Goal: Information Seeking & Learning: Learn about a topic

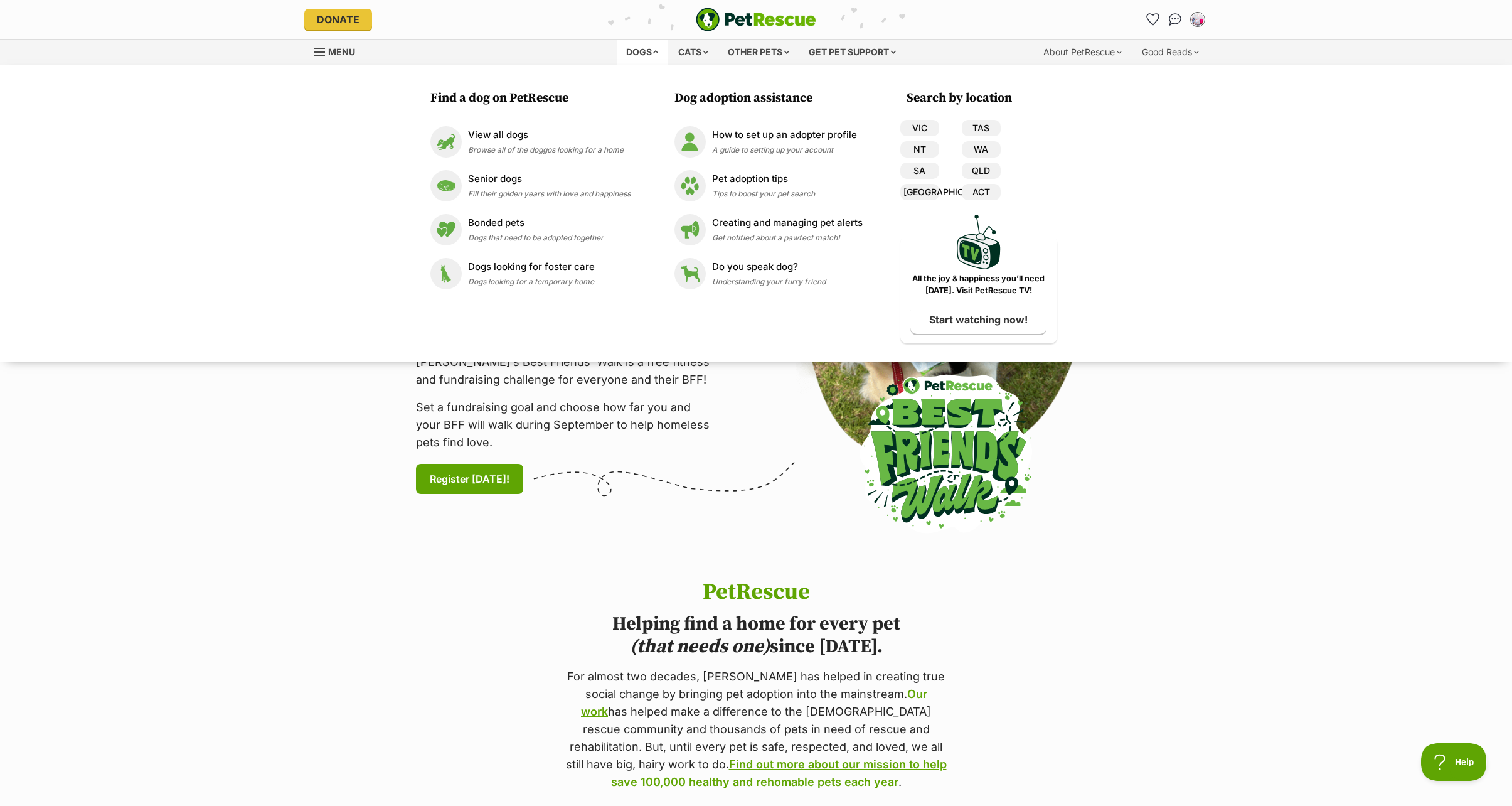
click at [336, 49] on span "Menu" at bounding box center [341, 51] width 27 height 11
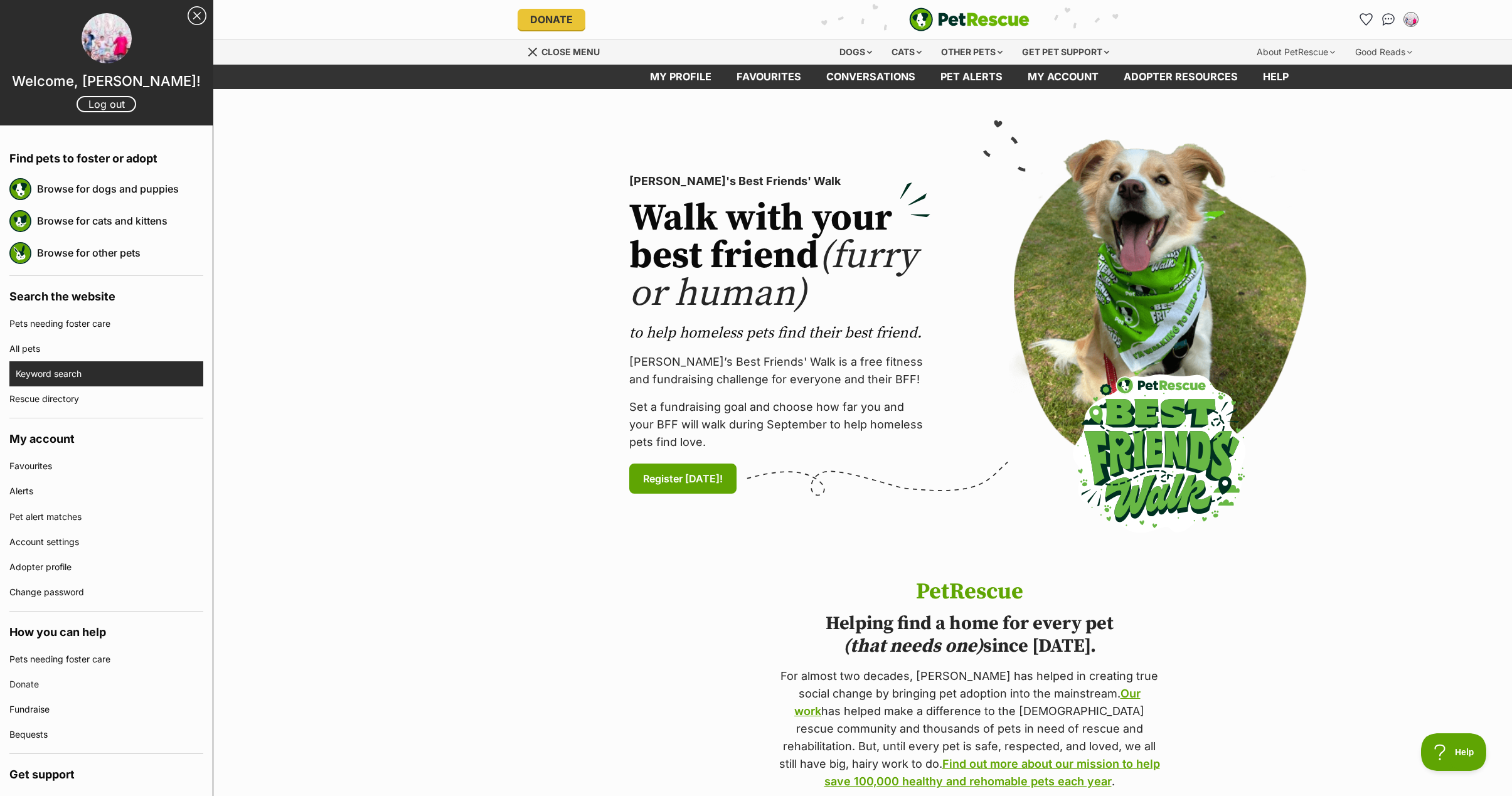
click at [33, 379] on link "Keyword search" at bounding box center [109, 374] width 188 height 25
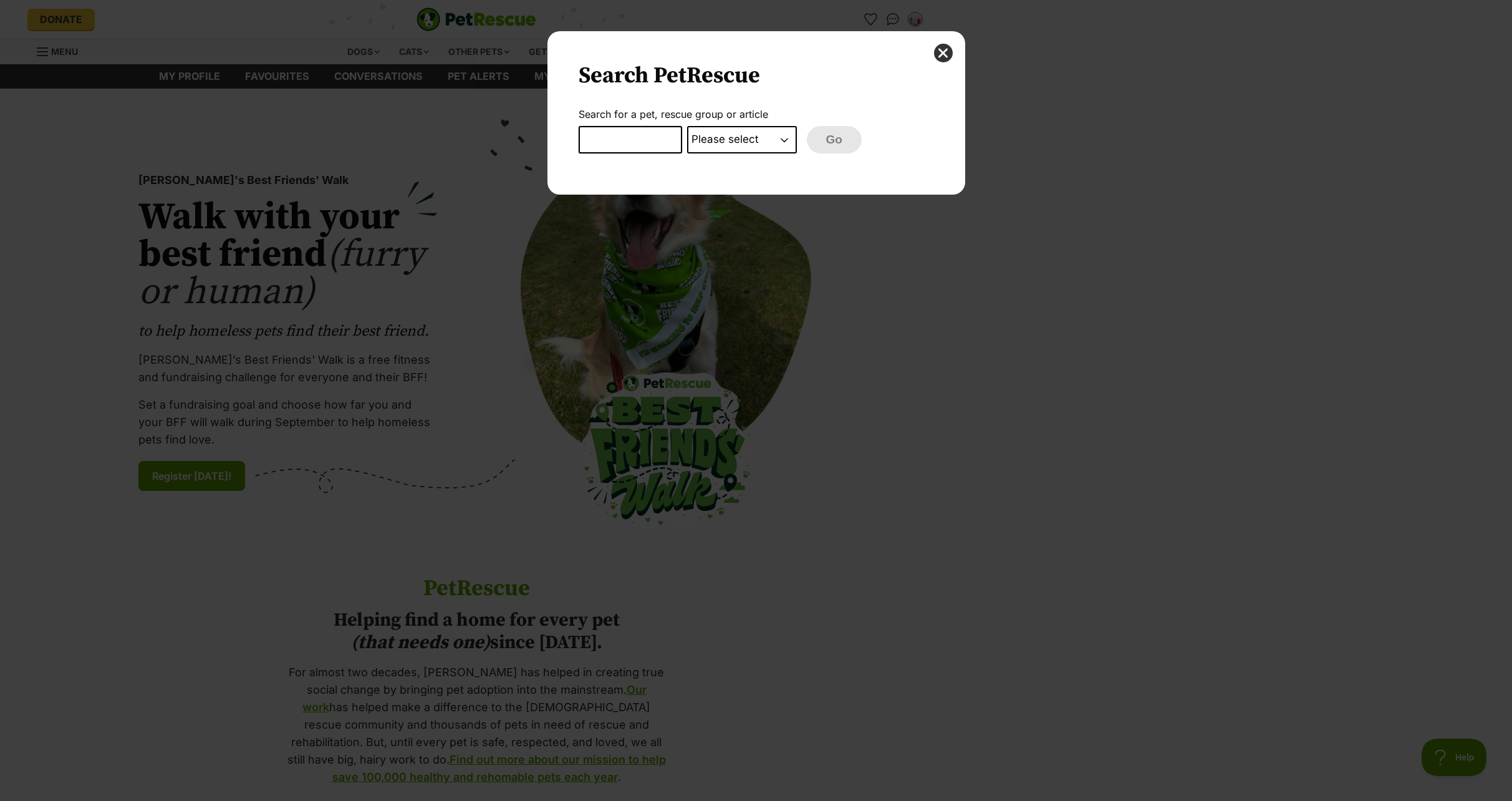
click at [592, 138] on input "Dialog Window - Close (Press escape to close)" at bounding box center [630, 140] width 104 height 28
click at [599, 139] on input "Dialog Window - Close (Press escape to close)" at bounding box center [630, 140] width 104 height 28
click at [628, 141] on input "Dialog Window - Close (Press escape to close)" at bounding box center [630, 140] width 104 height 28
paste input "Eazy"
type input "Eazy"
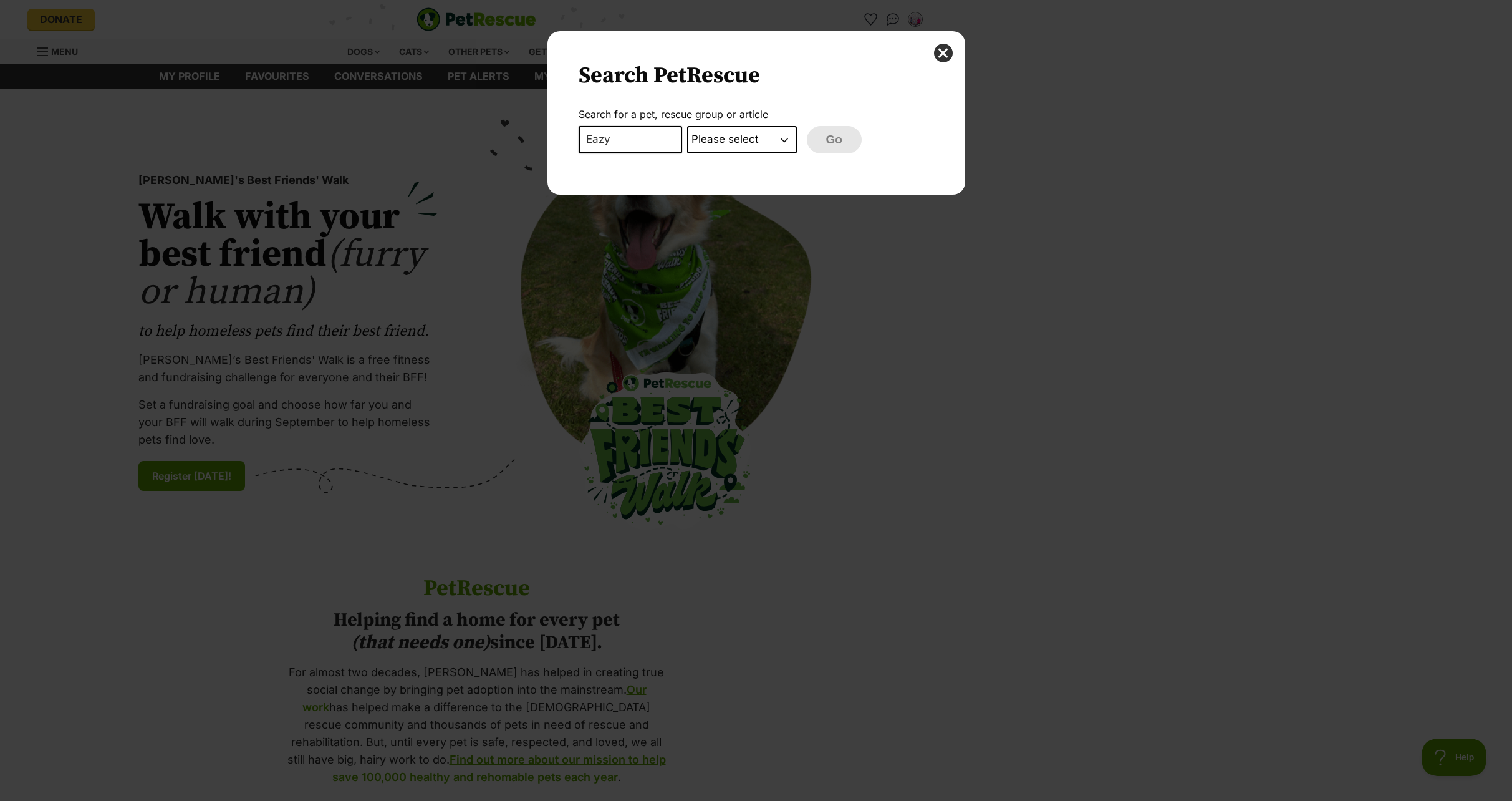
click at [757, 144] on select "Please select PetRescue ID Pet name Group Article" at bounding box center [742, 140] width 110 height 28
select select "pet_name"
click at [687, 126] on select "Please select PetRescue ID Pet name Group Article" at bounding box center [742, 140] width 110 height 28
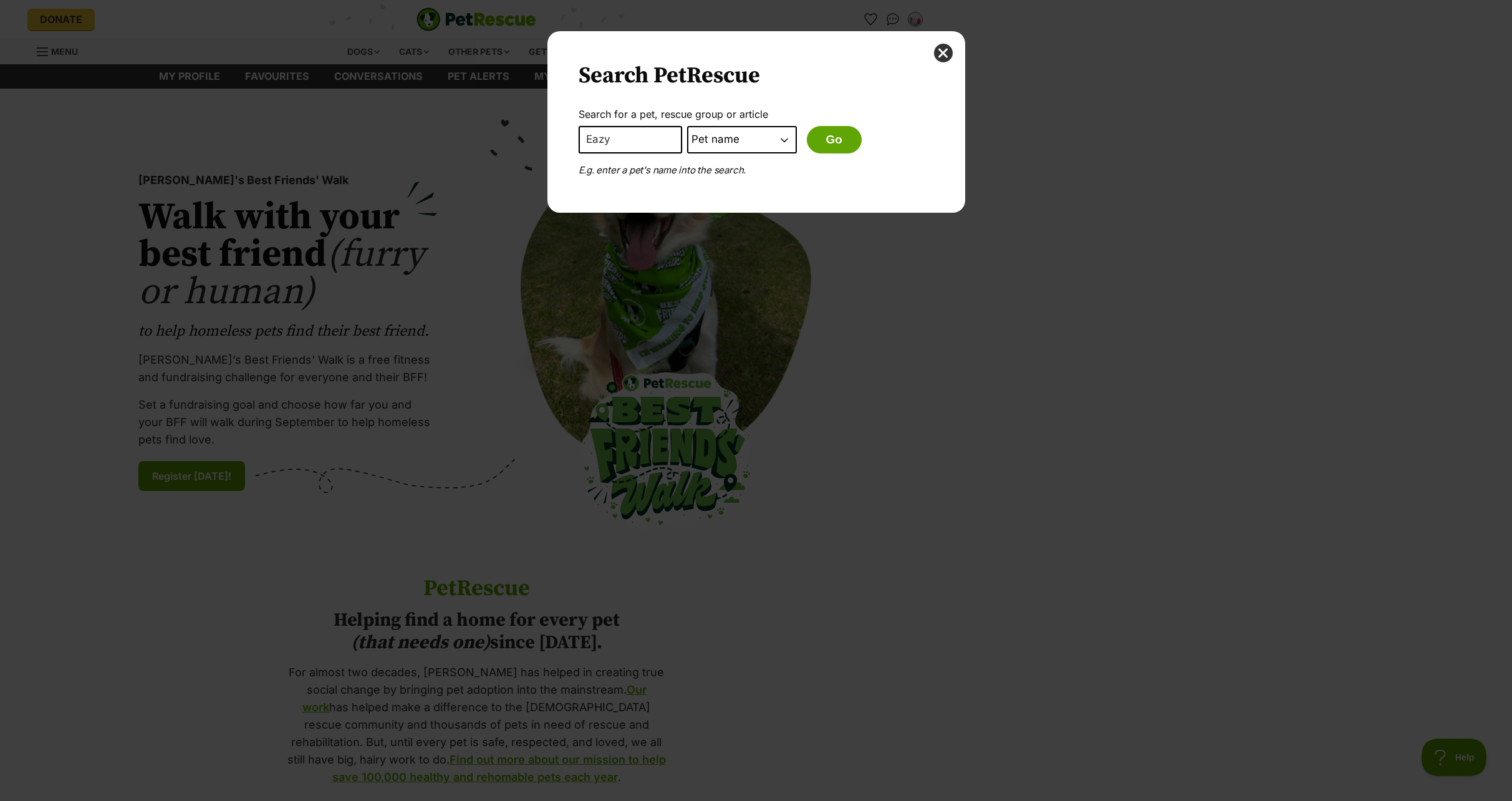
click at [835, 142] on button "Go" at bounding box center [834, 140] width 55 height 28
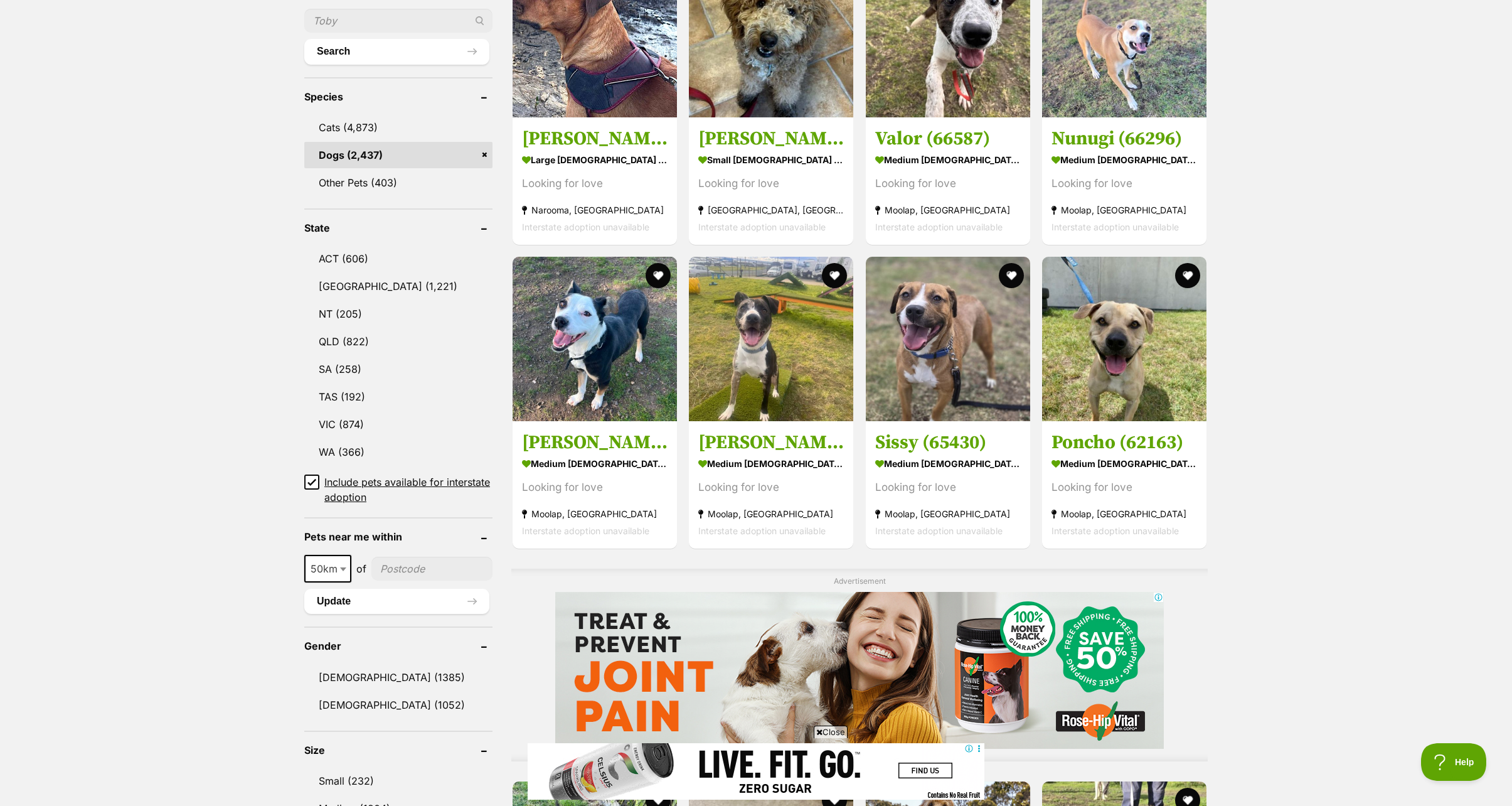
scroll to position [565, 0]
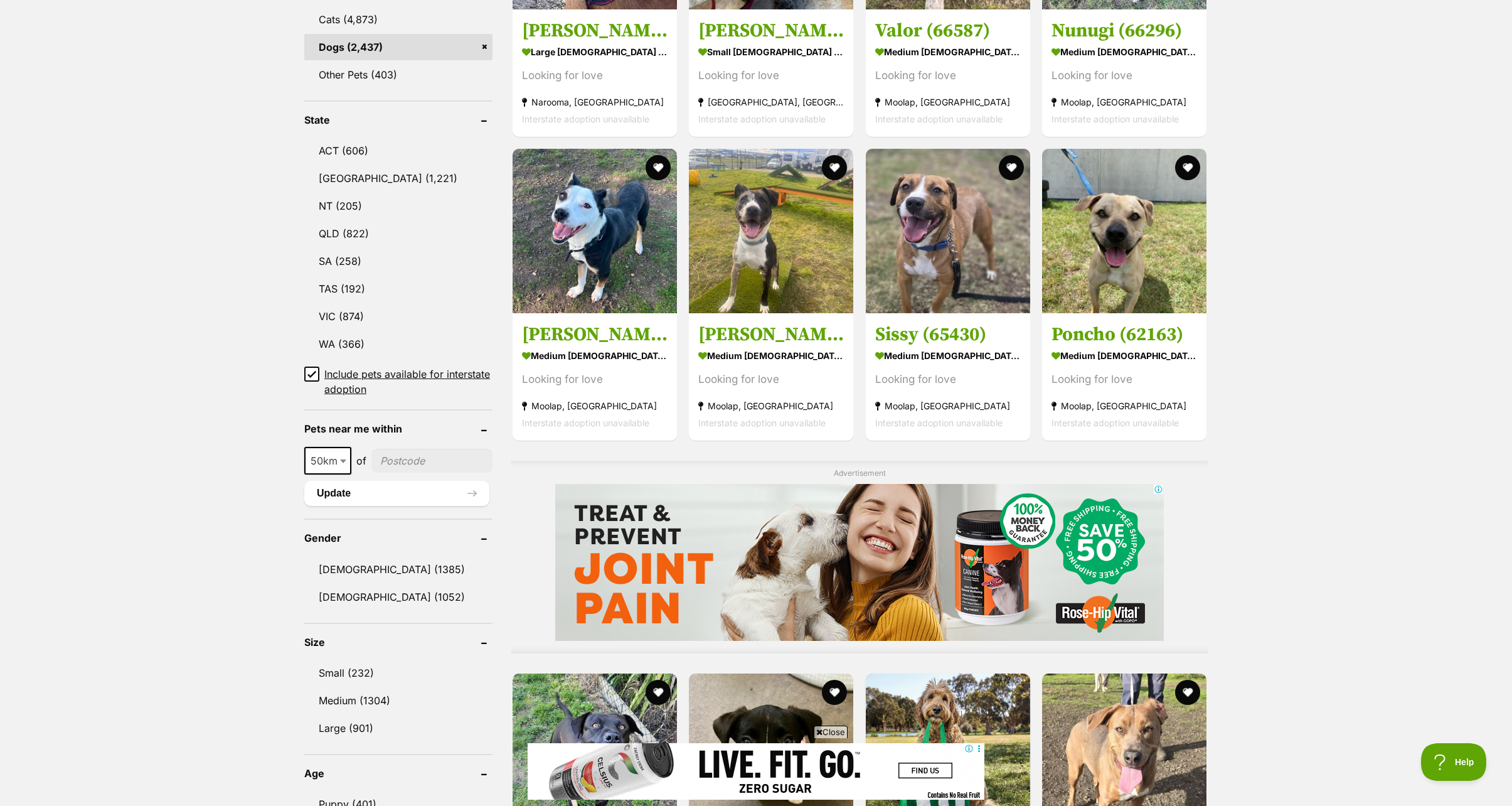
click at [830, 733] on span "Close" at bounding box center [831, 732] width 34 height 13
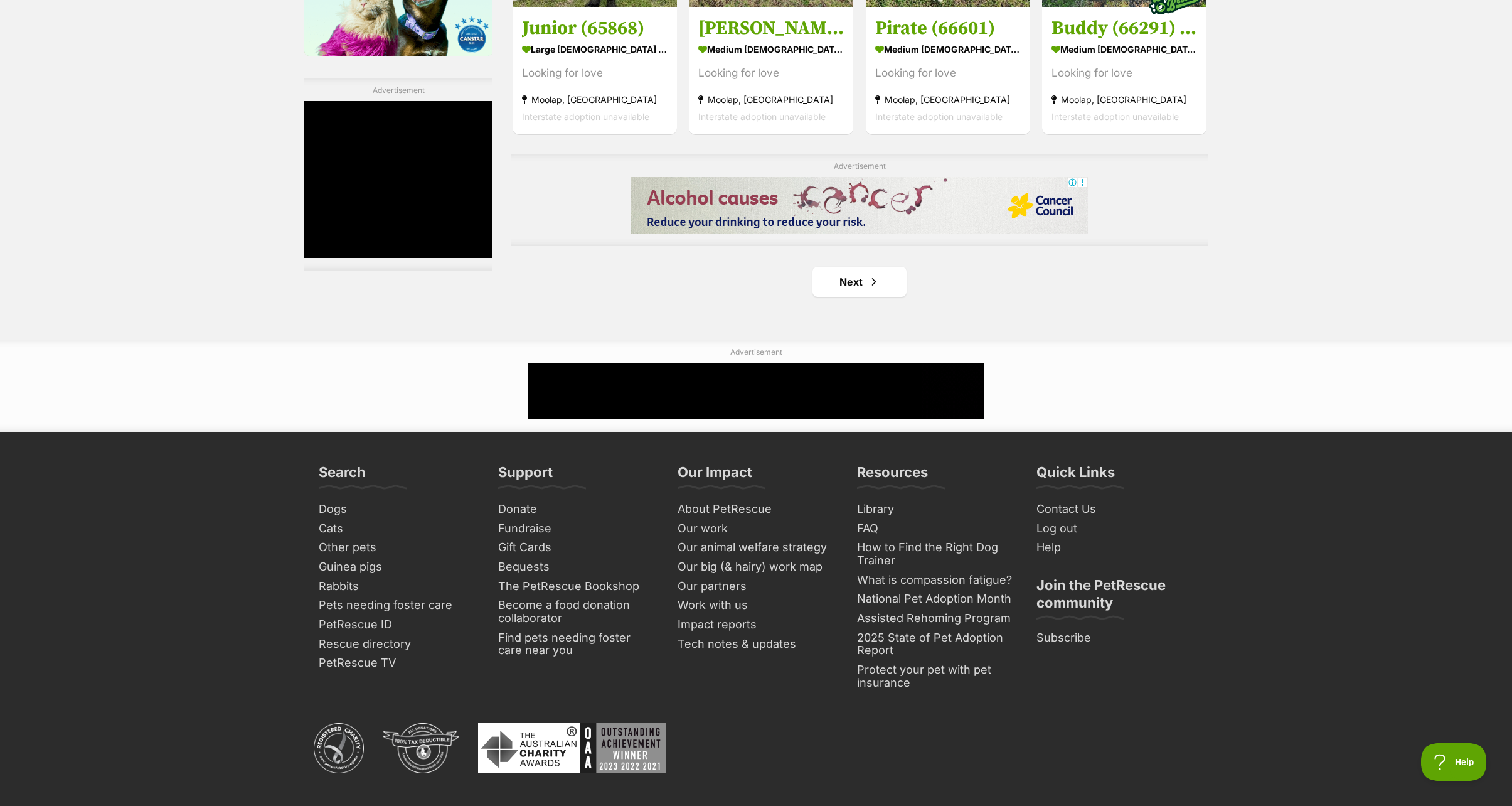
scroll to position [0, 0]
click at [854, 278] on link "Next" at bounding box center [859, 282] width 94 height 30
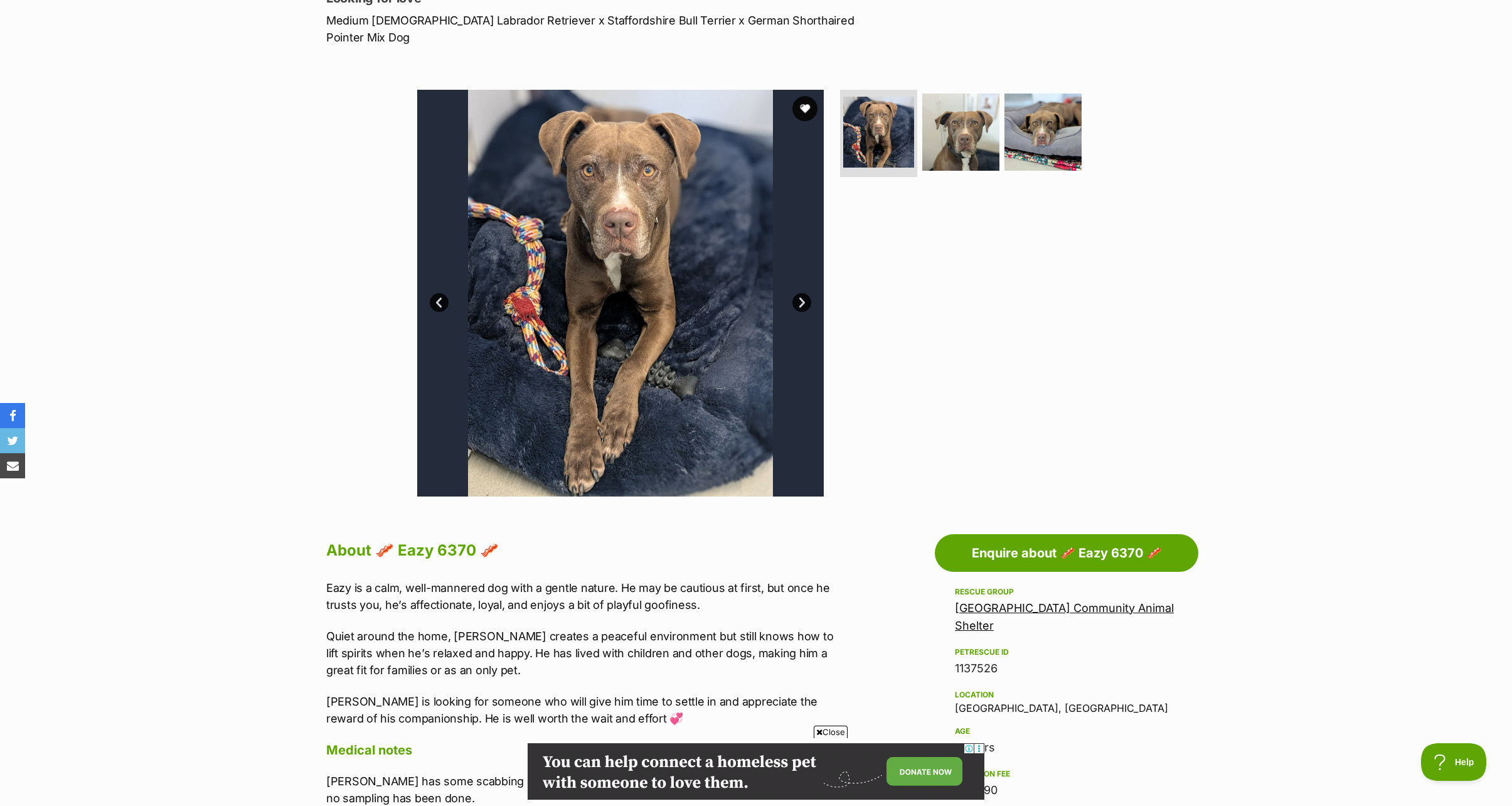
drag, startPoint x: 835, startPoint y: 730, endPoint x: 841, endPoint y: 716, distance: 15.2
click at [834, 730] on span "Close" at bounding box center [831, 732] width 34 height 13
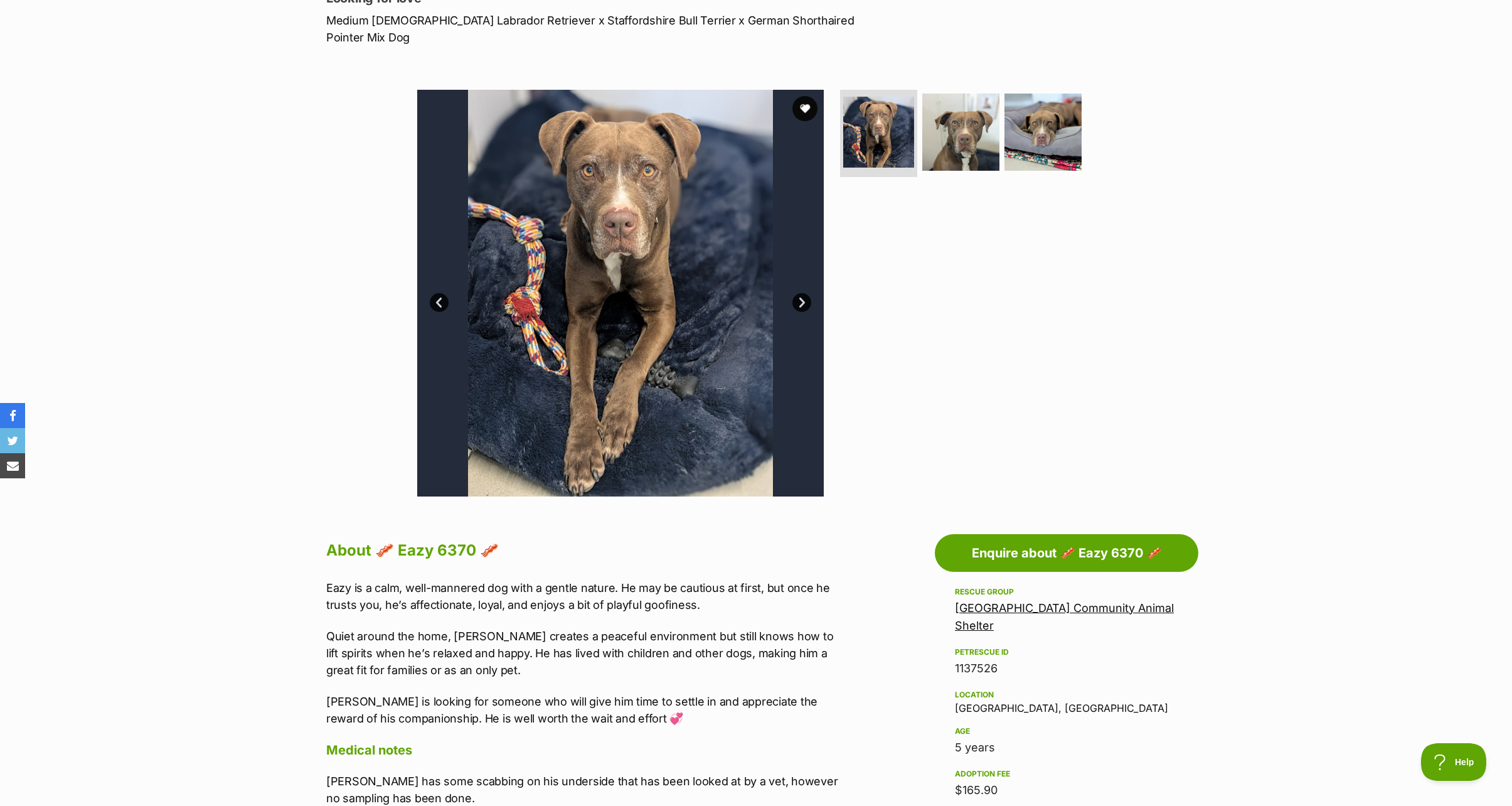
click at [802, 293] on link "Next" at bounding box center [802, 303] width 19 height 19
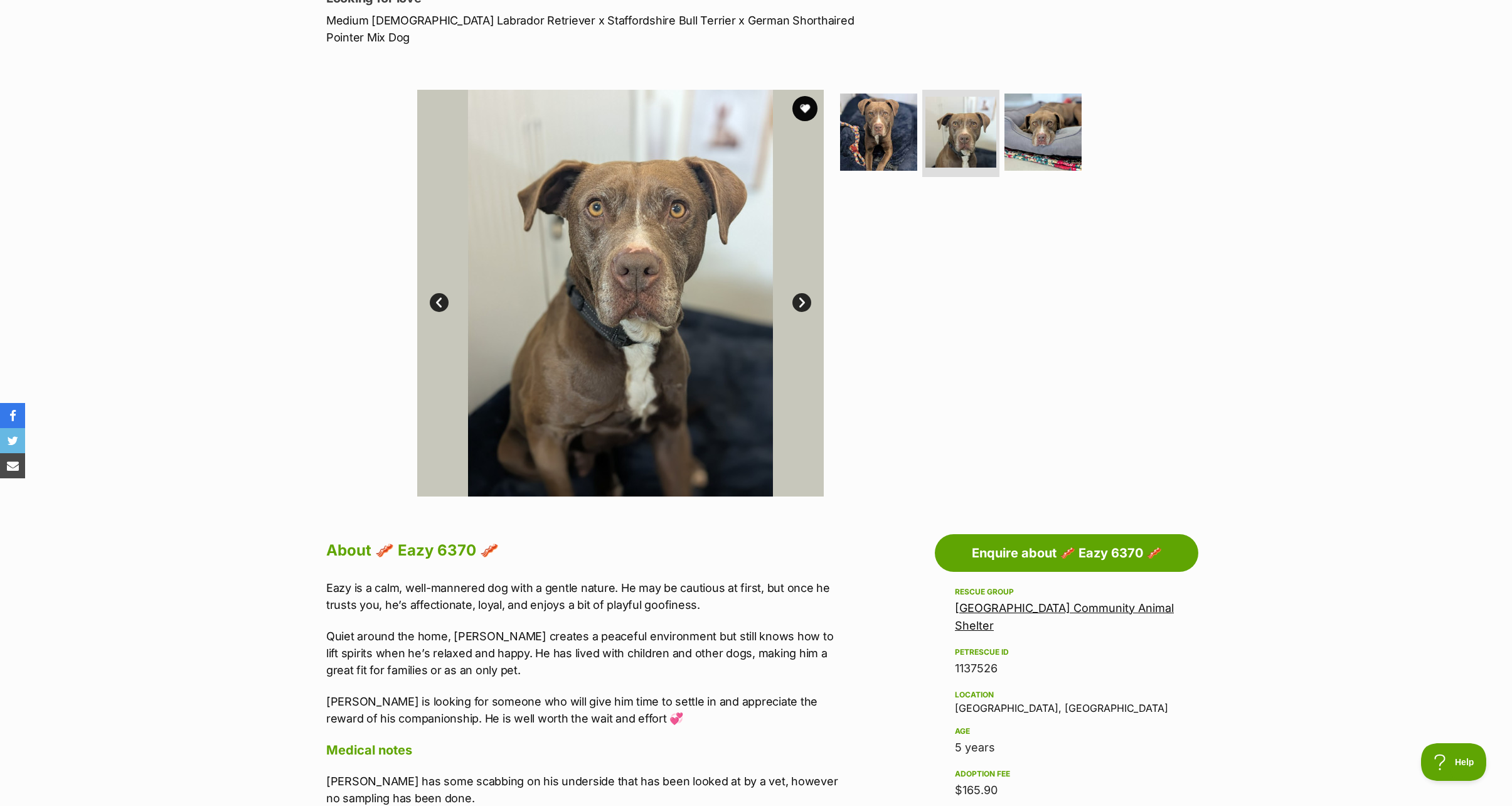
click at [802, 293] on link "Next" at bounding box center [802, 303] width 19 height 19
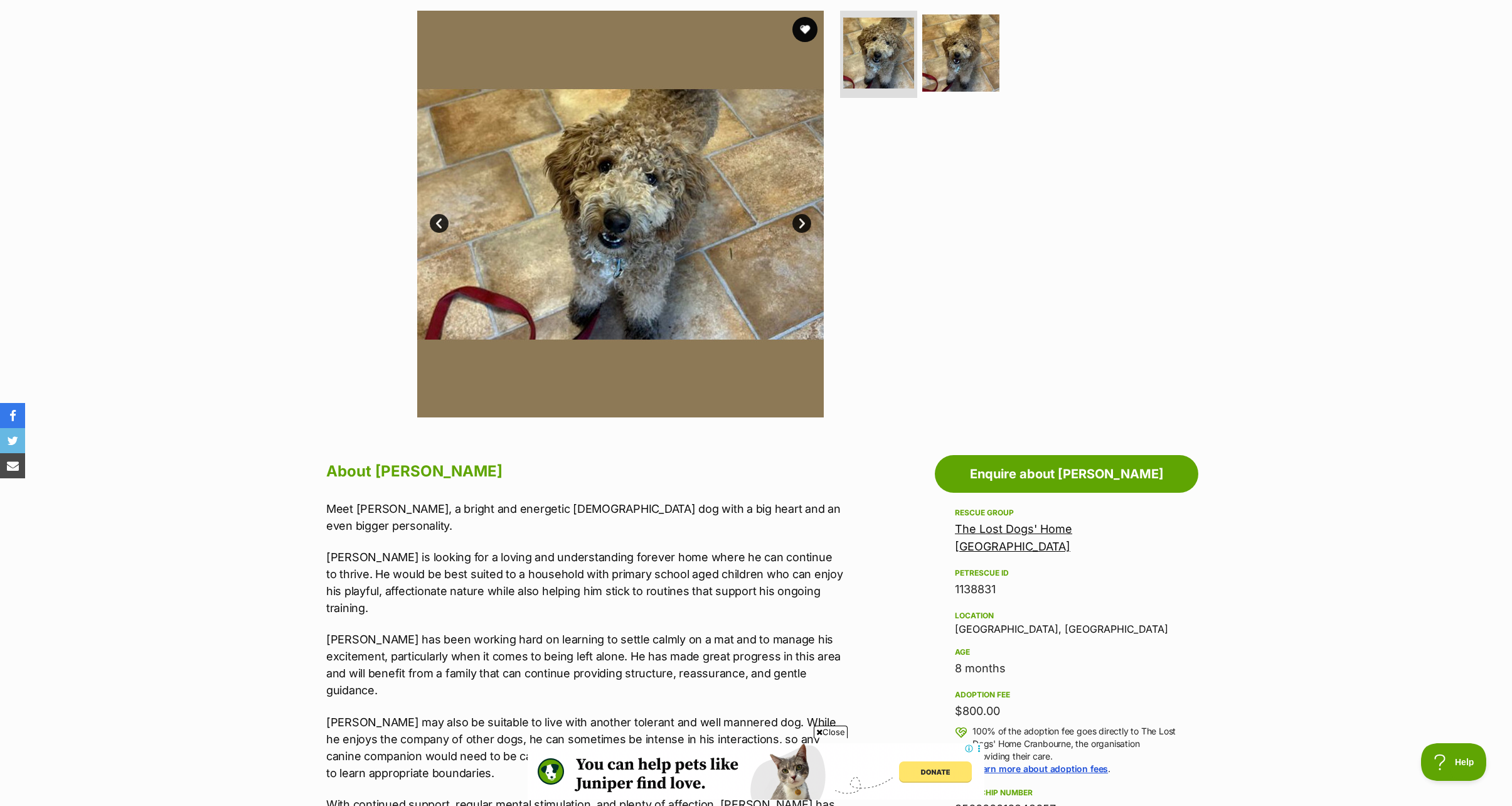
scroll to position [251, 0]
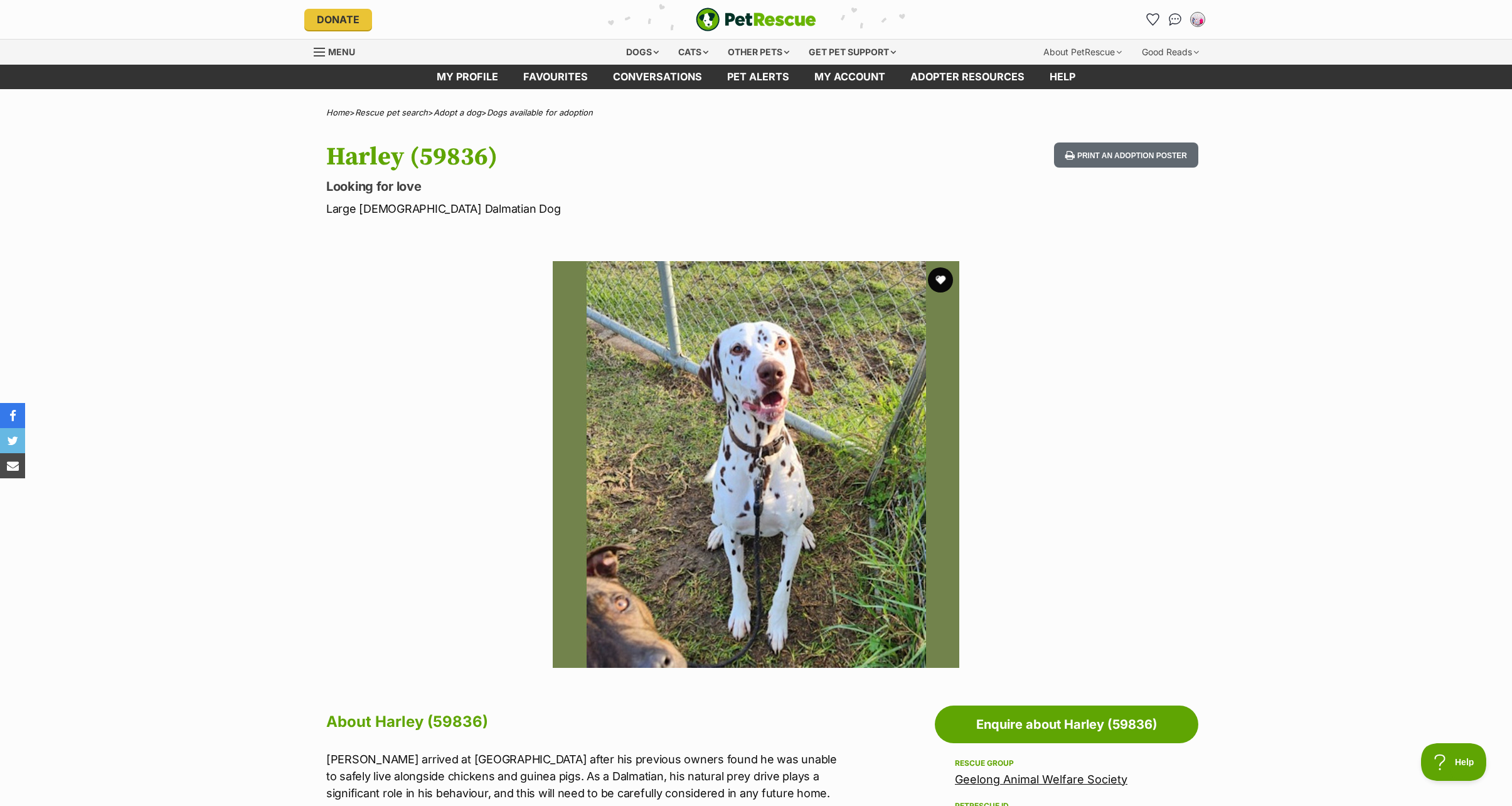
click at [1094, 413] on section "Available 1 of 1 images Next Prev 1" at bounding box center [756, 455] width 715 height 425
click at [279, 339] on div "Available 1 of 1 images Next Prev 1" at bounding box center [756, 455] width 1512 height 425
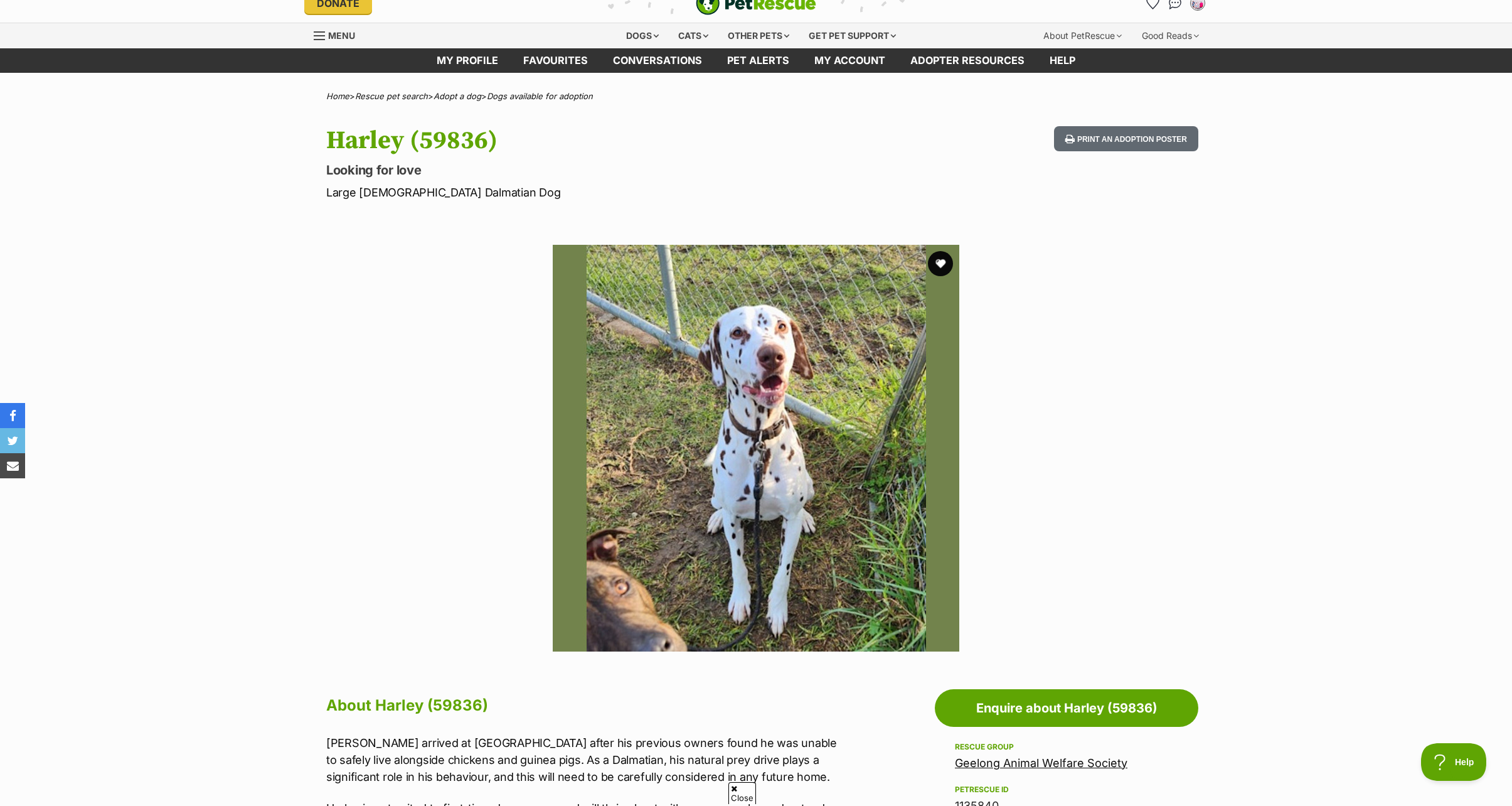
scroll to position [251, 0]
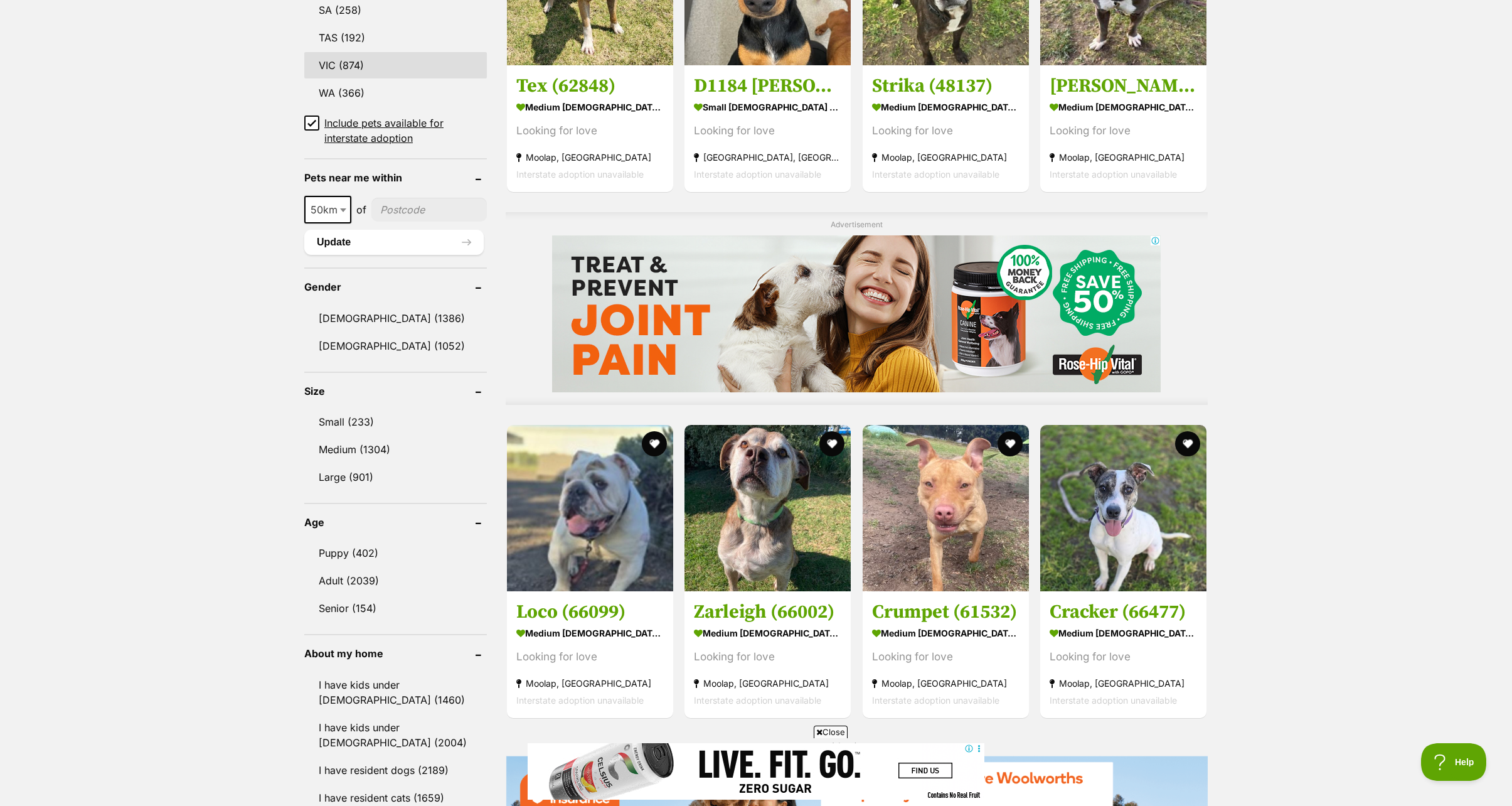
click at [329, 59] on link "VIC (874)" at bounding box center [396, 65] width 183 height 27
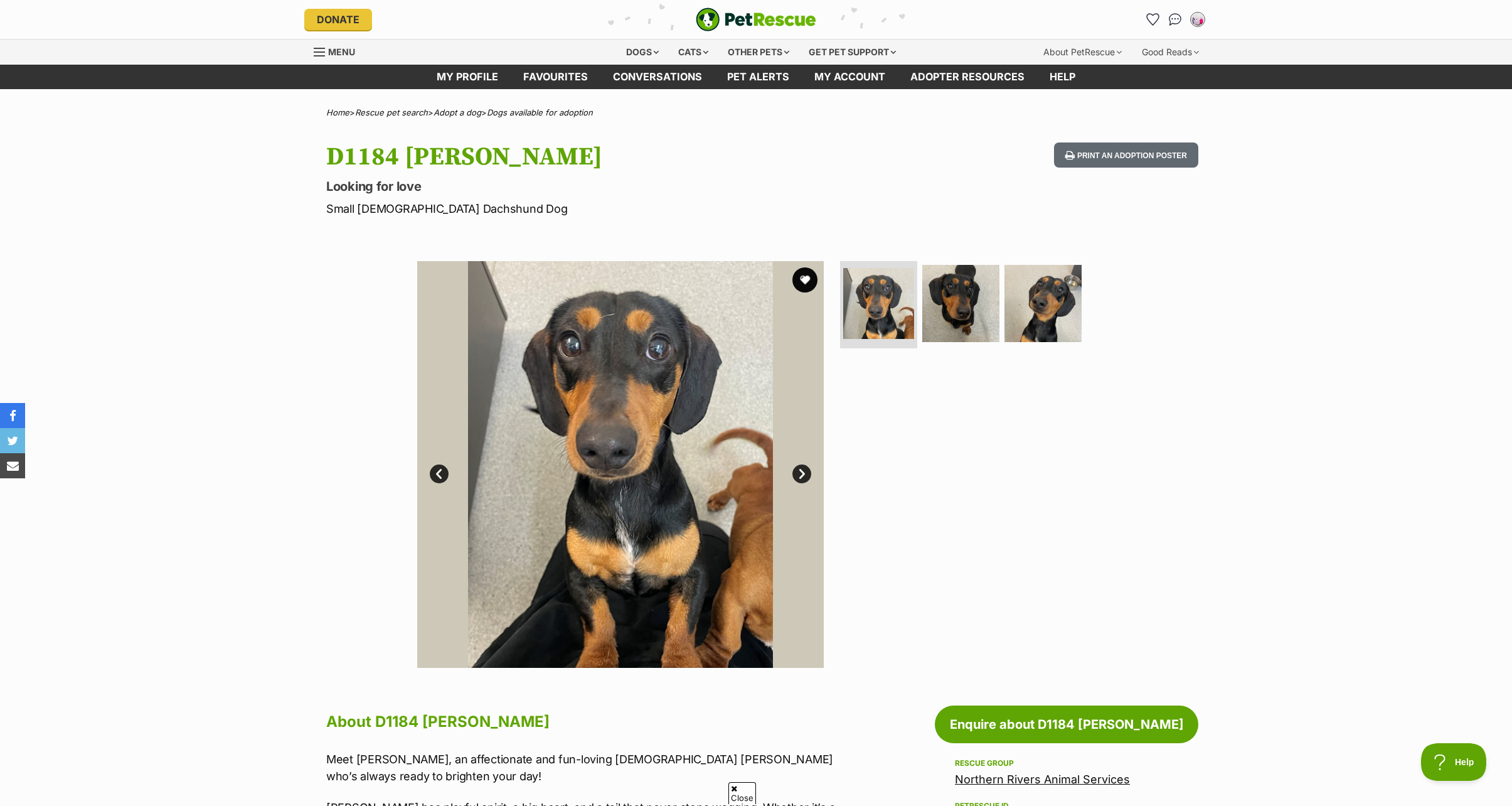
scroll to position [314, 0]
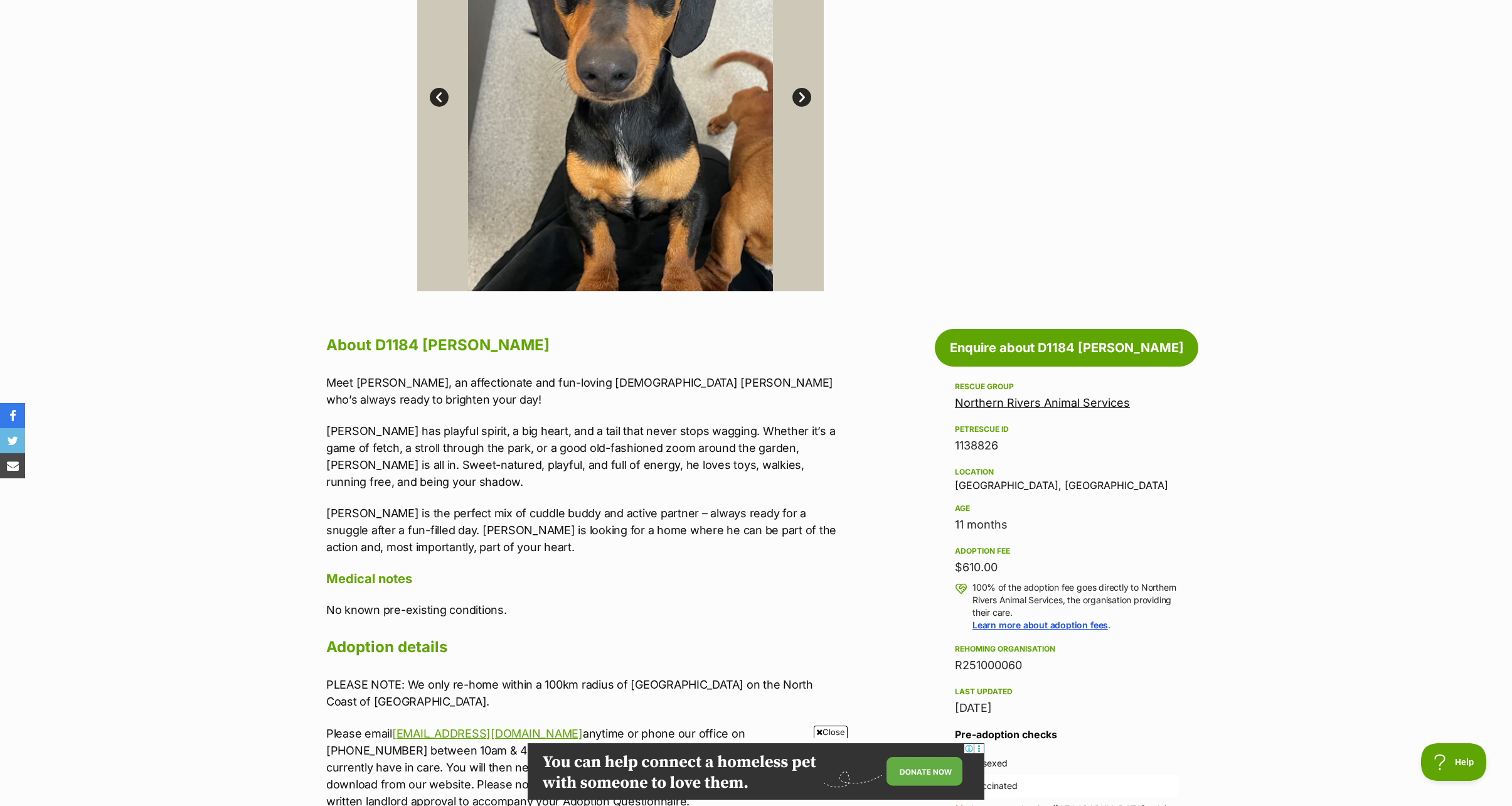
scroll to position [0, 0]
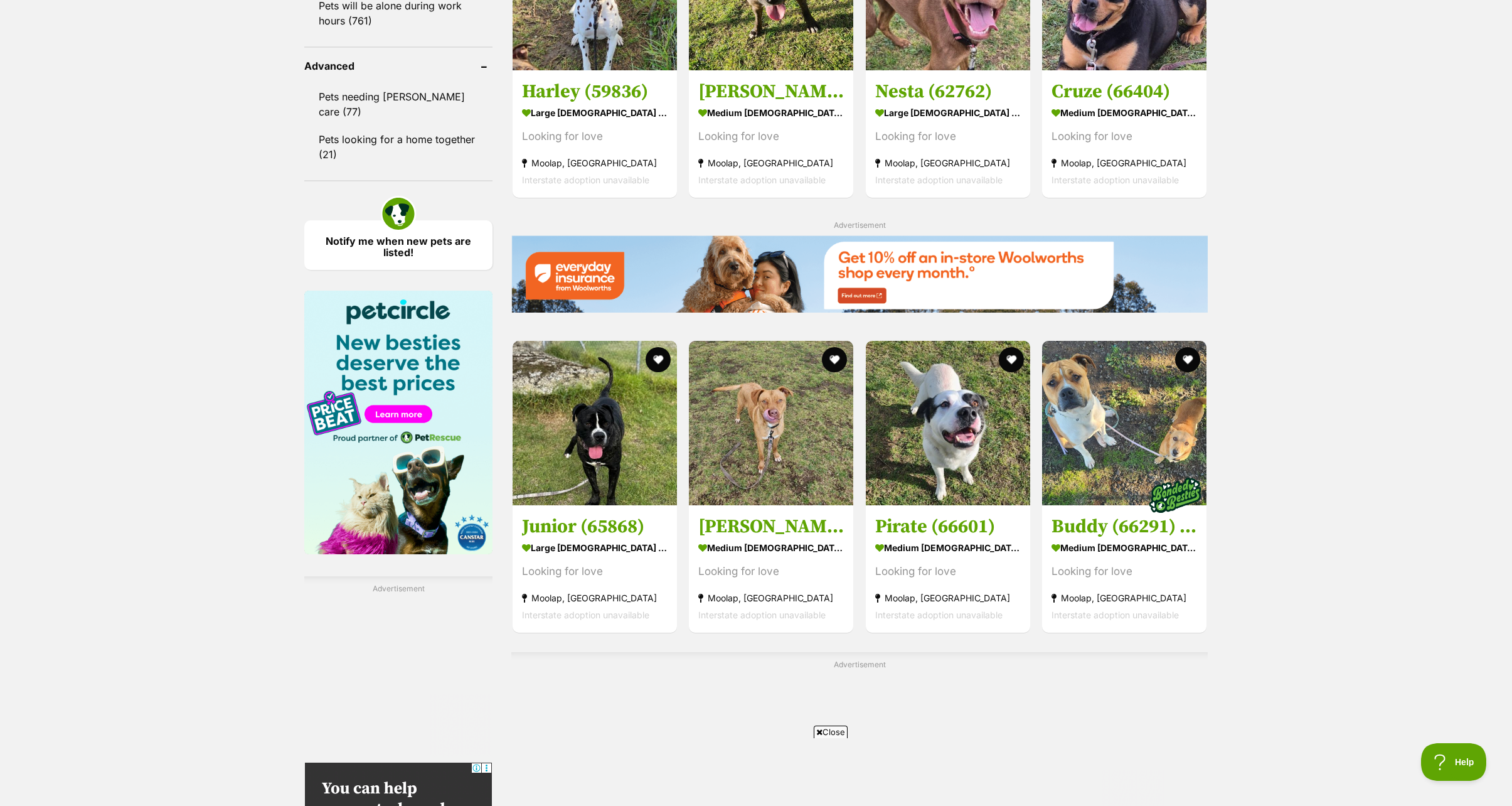
scroll to position [1883, 0]
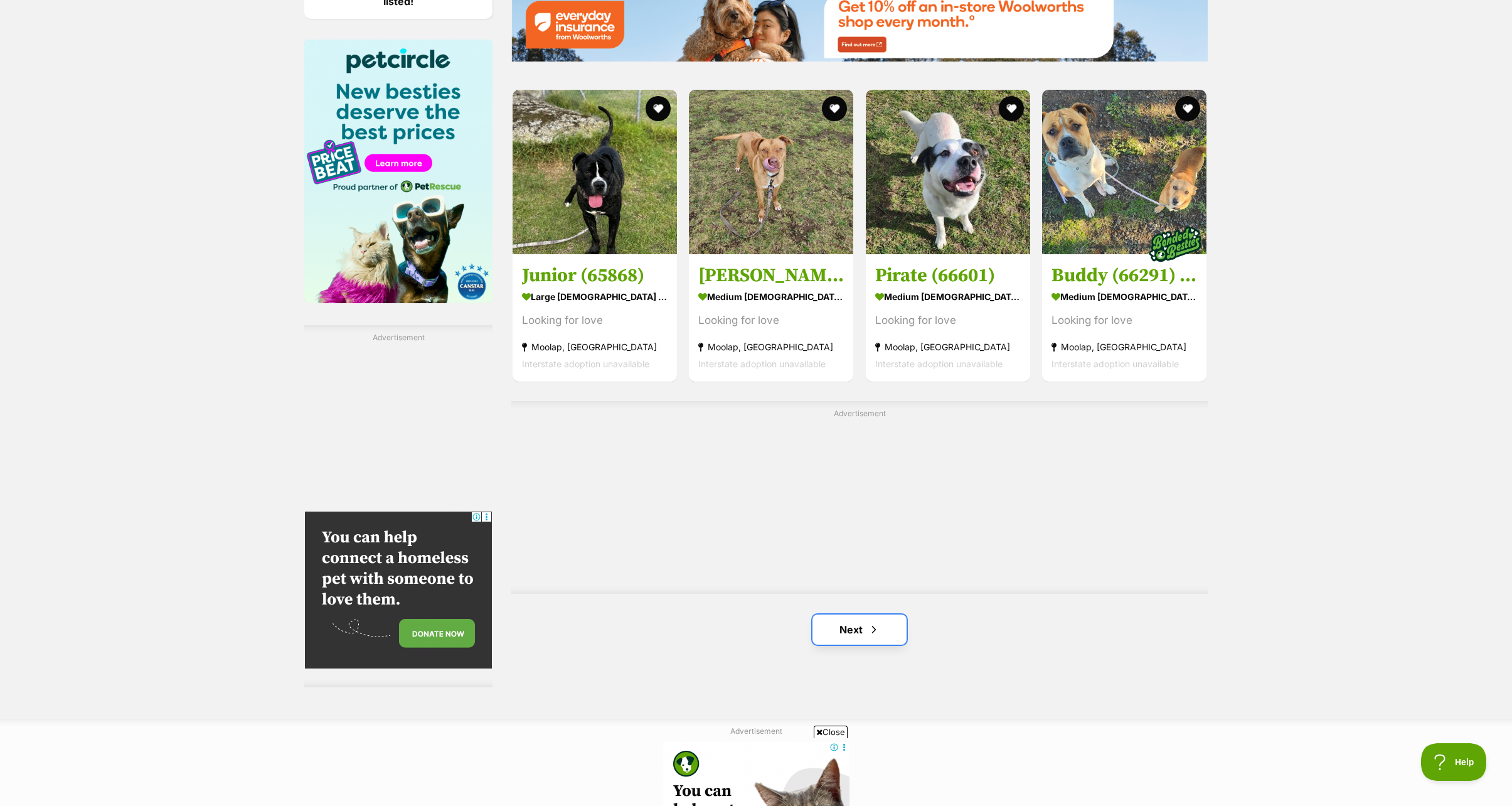
click at [860, 631] on link "Next" at bounding box center [859, 630] width 94 height 30
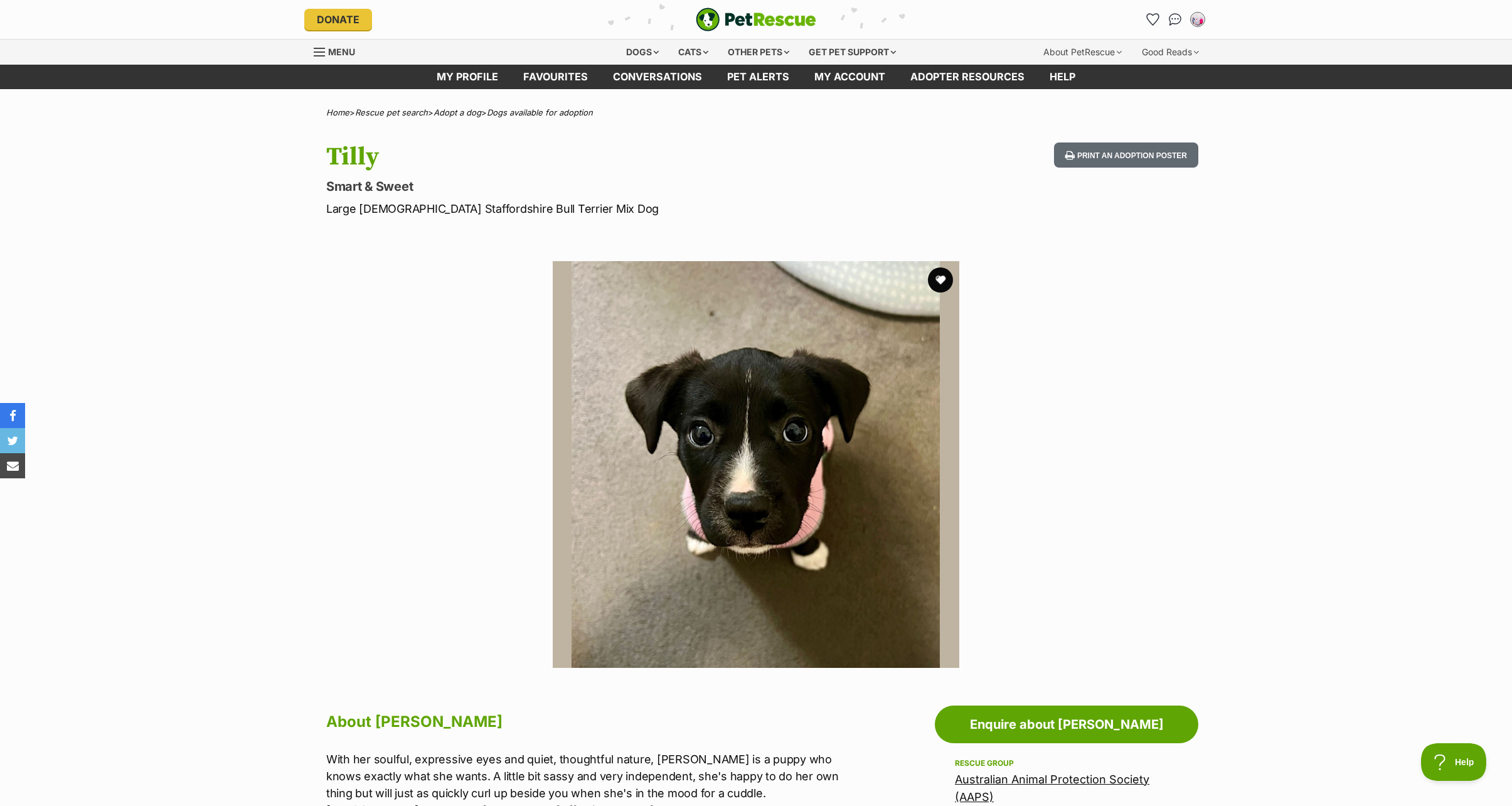
scroll to position [126, 0]
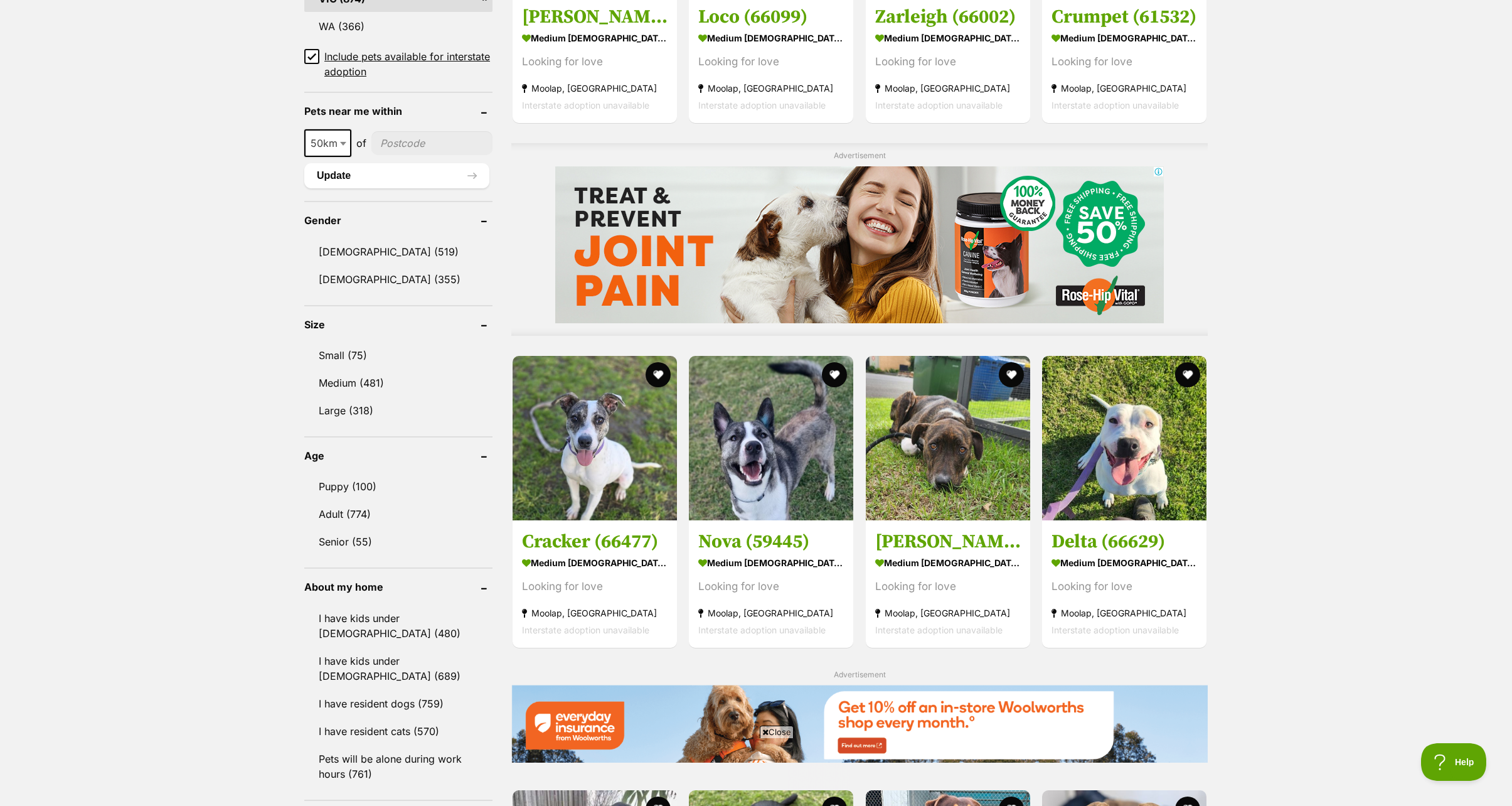
click at [1284, 427] on div "Displaying 21 to 40 of 874 pets Clear all 3 filters Show 20 40 60 pets per page…" at bounding box center [756, 560] width 1512 height 2263
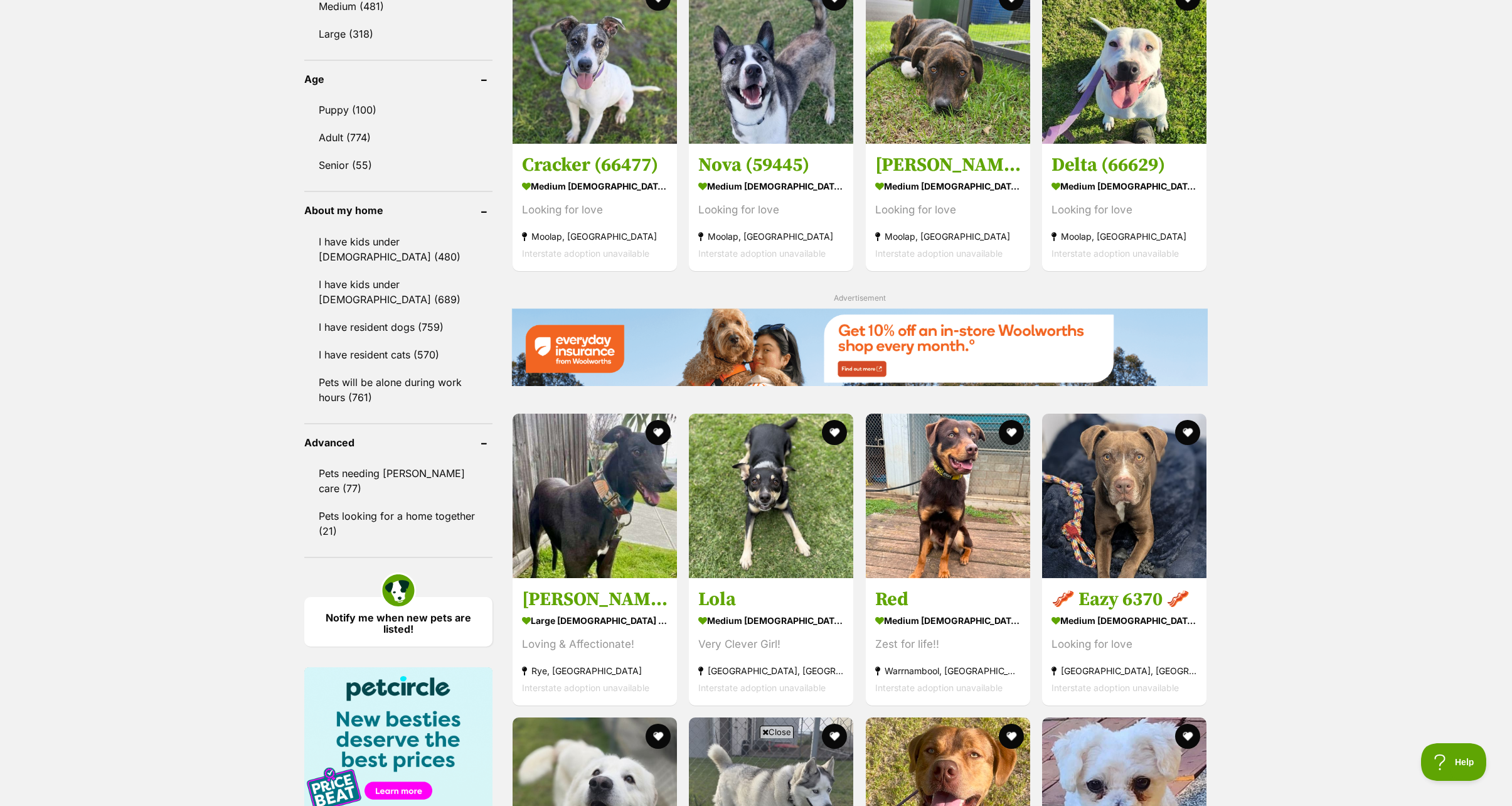
click at [1338, 569] on div "Displaying 21 to 40 of 874 pets Clear all 3 filters Show 20 40 60 pets per page…" at bounding box center [756, 183] width 1512 height 2263
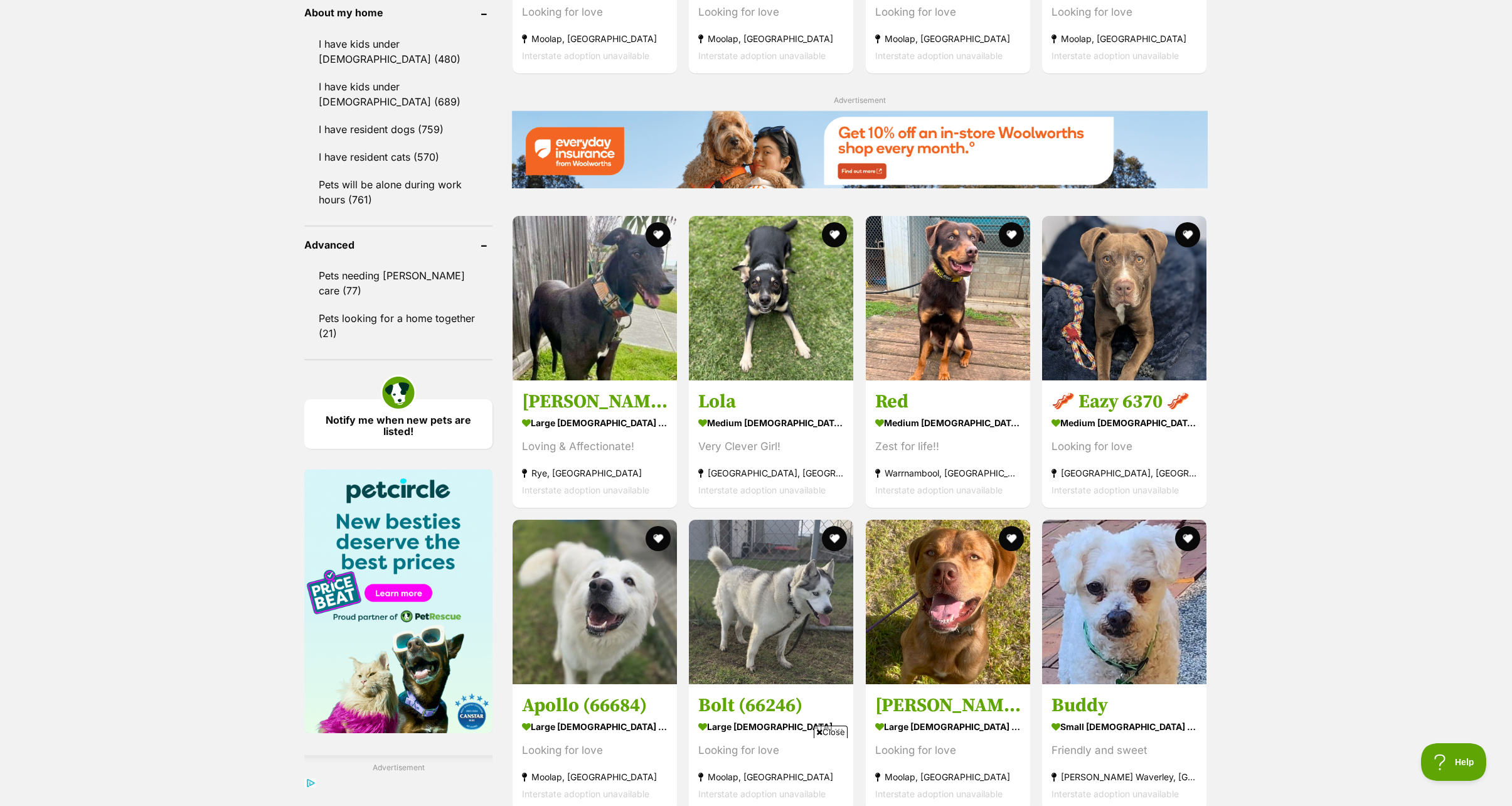
scroll to position [1632, 0]
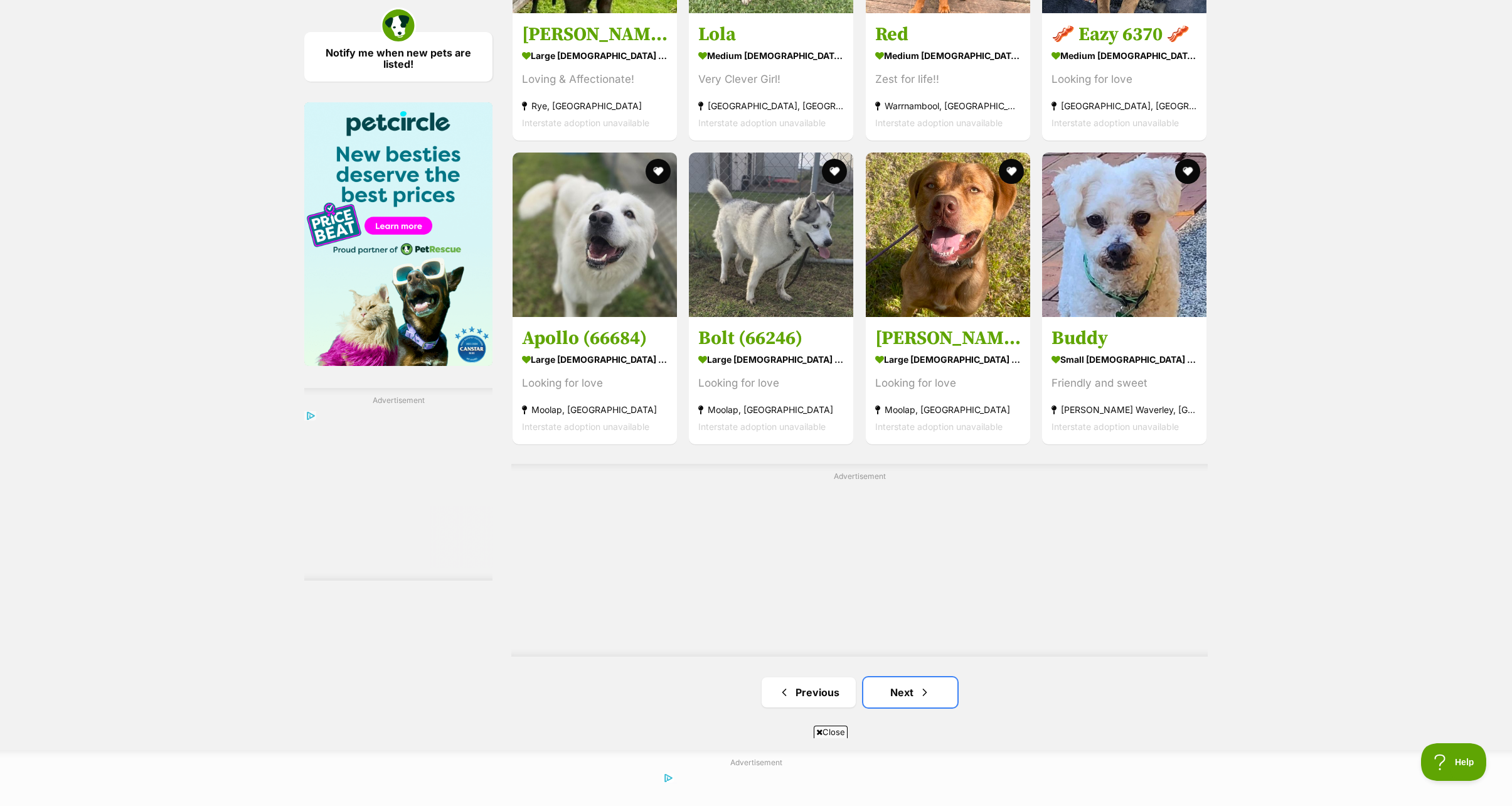
click at [902, 701] on link "Next" at bounding box center [910, 692] width 94 height 30
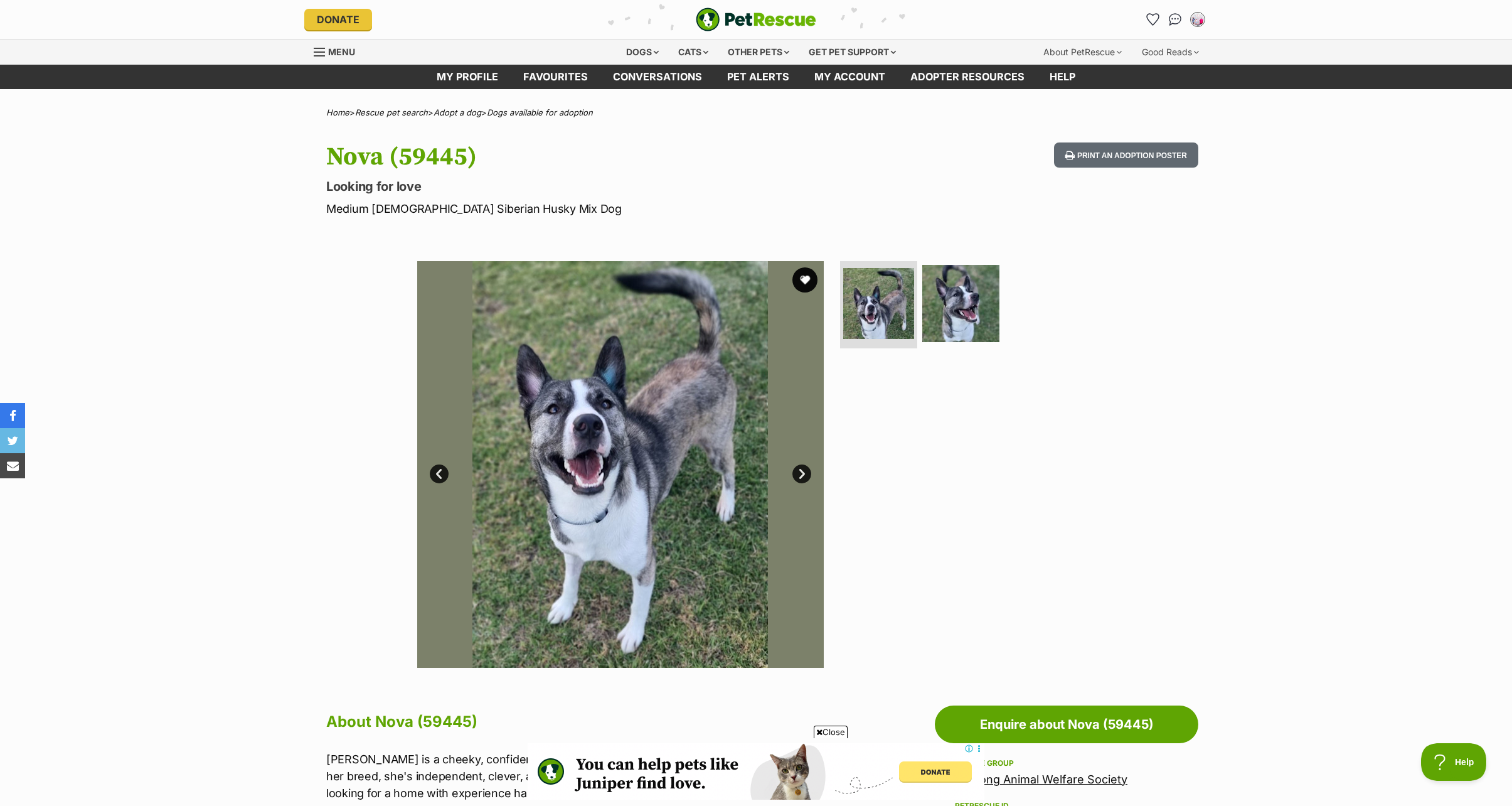
scroll to position [188, 0]
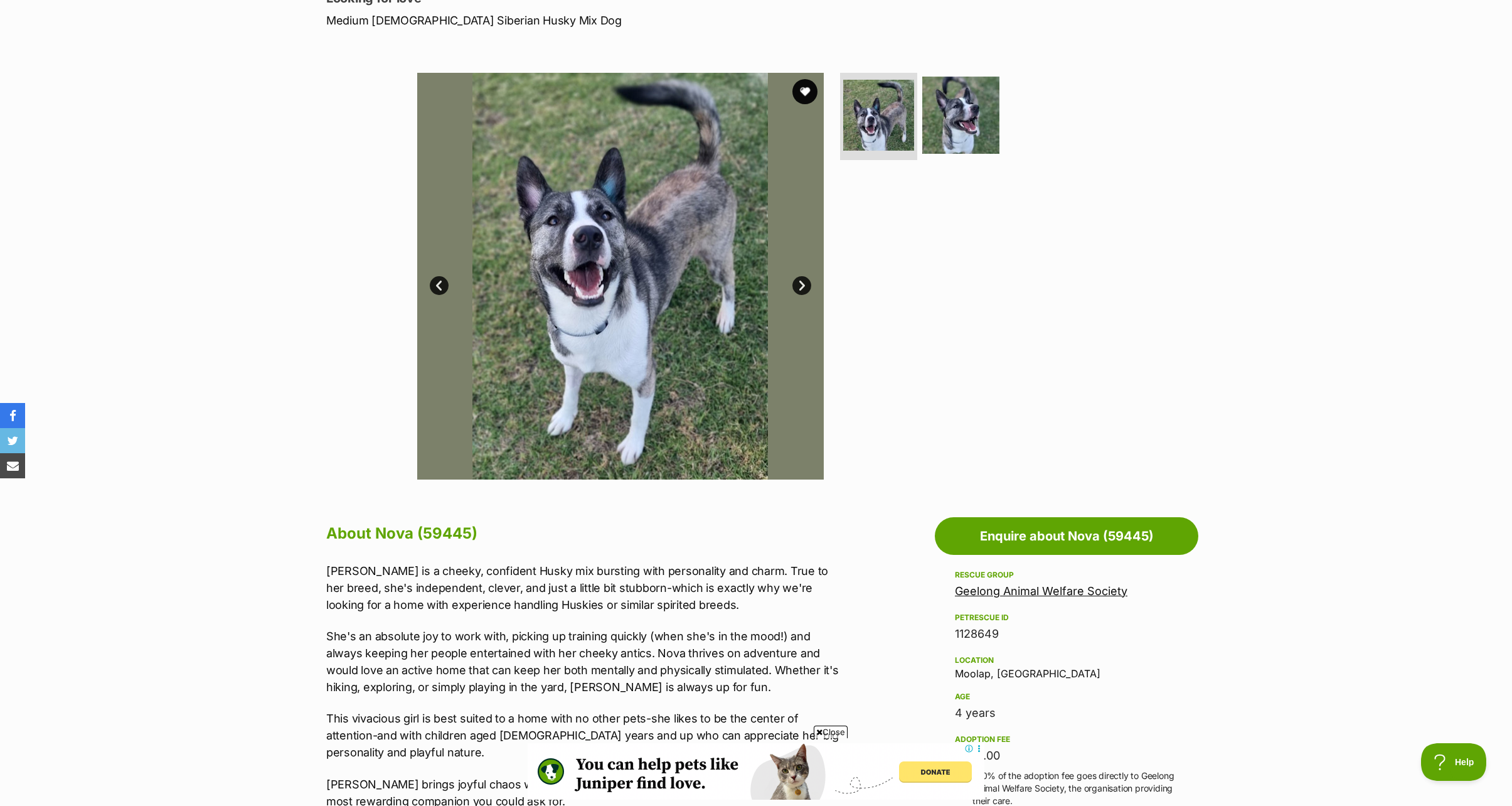
click at [830, 730] on span "Close" at bounding box center [831, 732] width 34 height 13
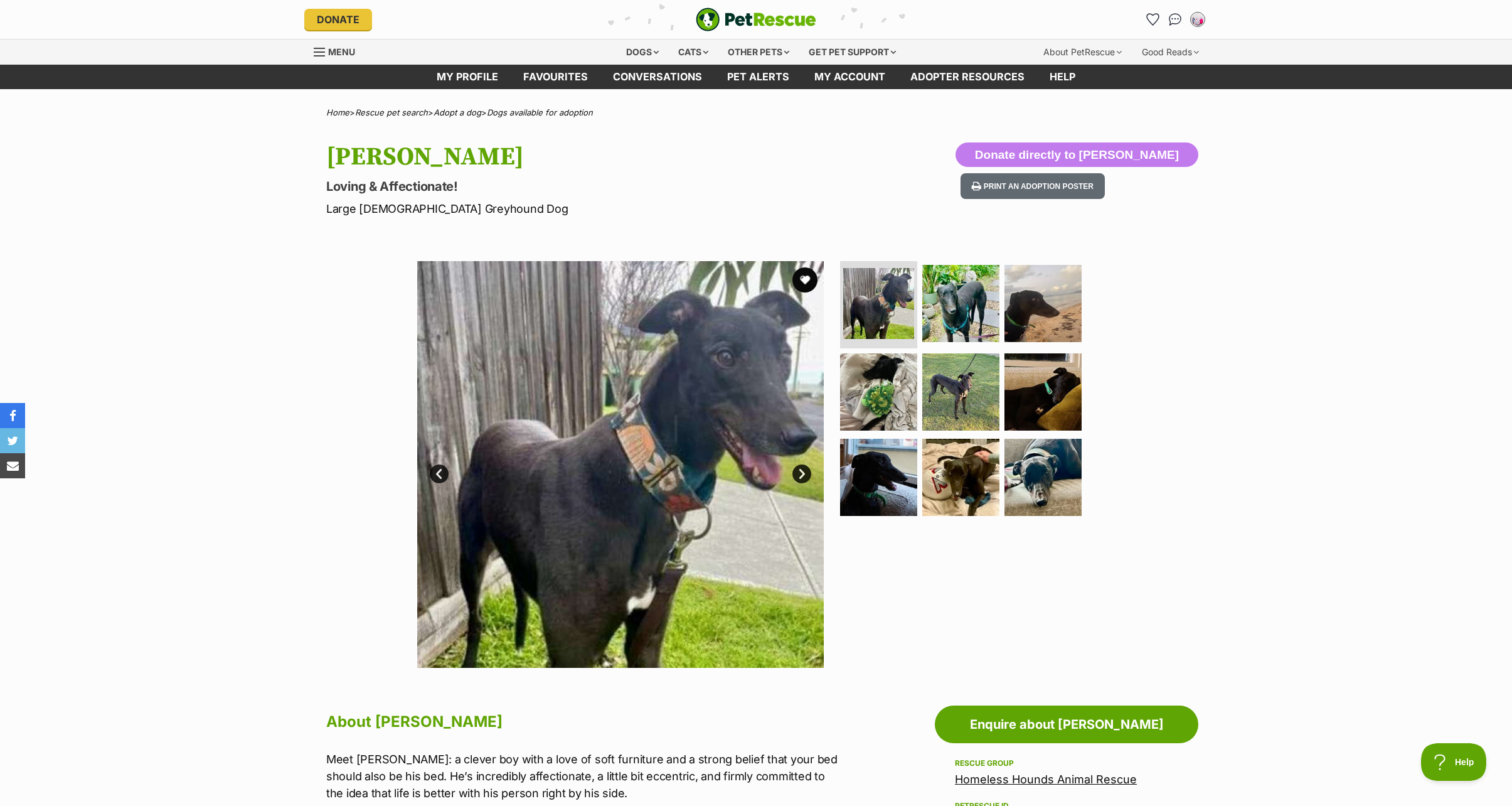
scroll to position [126, 0]
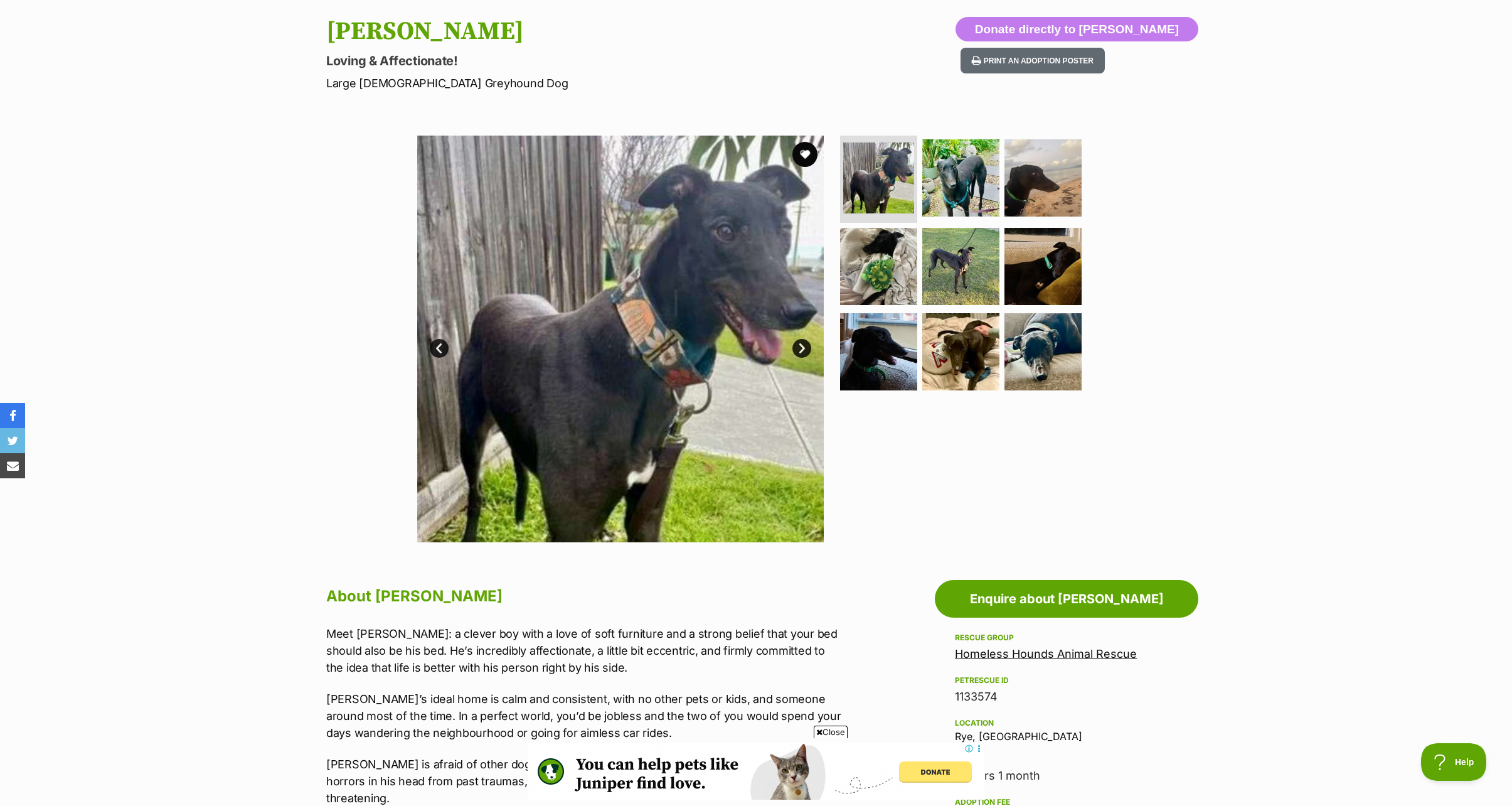
click at [833, 733] on span "Close" at bounding box center [831, 732] width 34 height 13
click at [806, 699] on p "[PERSON_NAME]’s ideal home is calm and consistent, with no other pets or kids, …" at bounding box center [585, 716] width 518 height 51
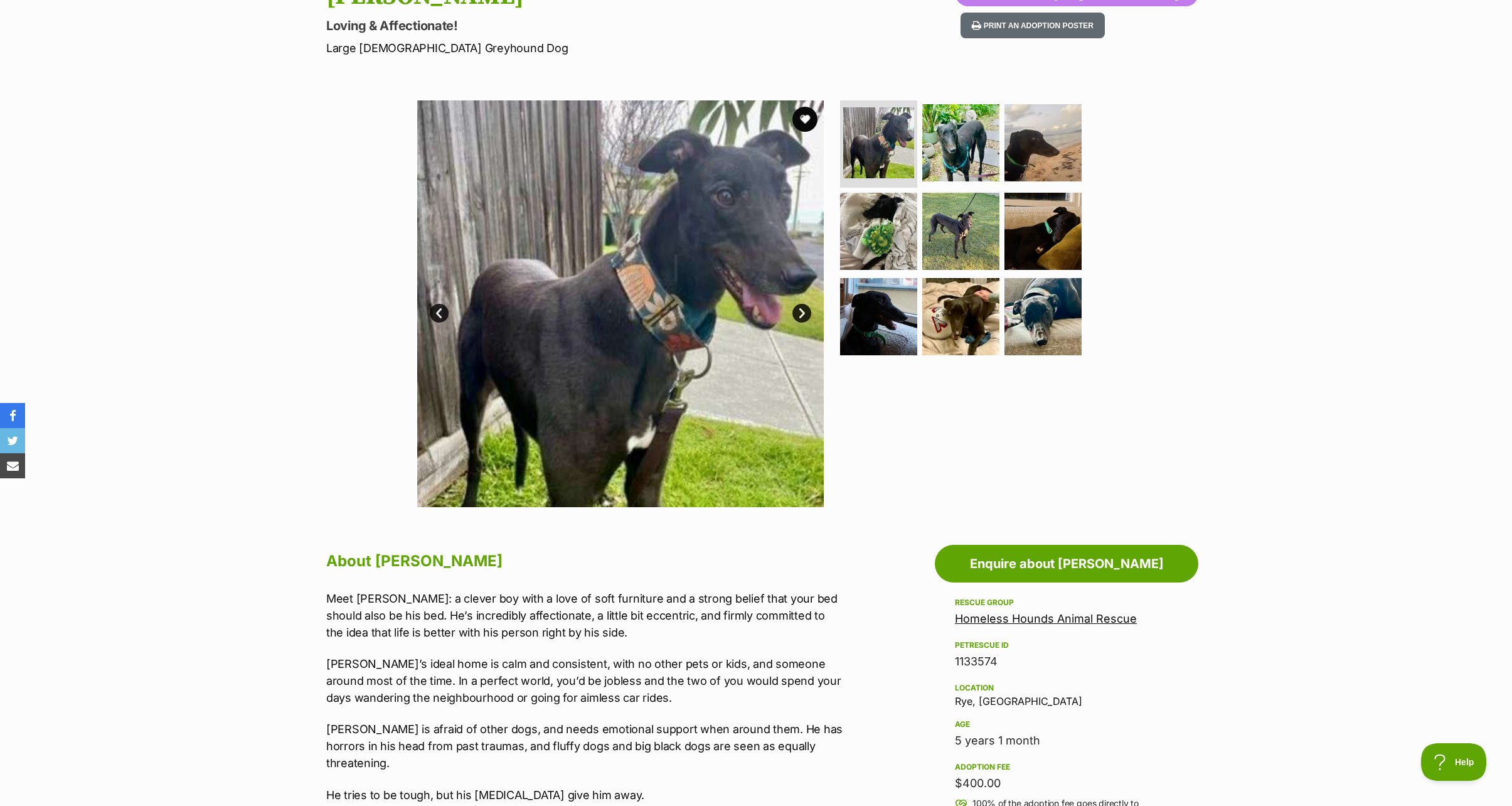
scroll to position [251, 0]
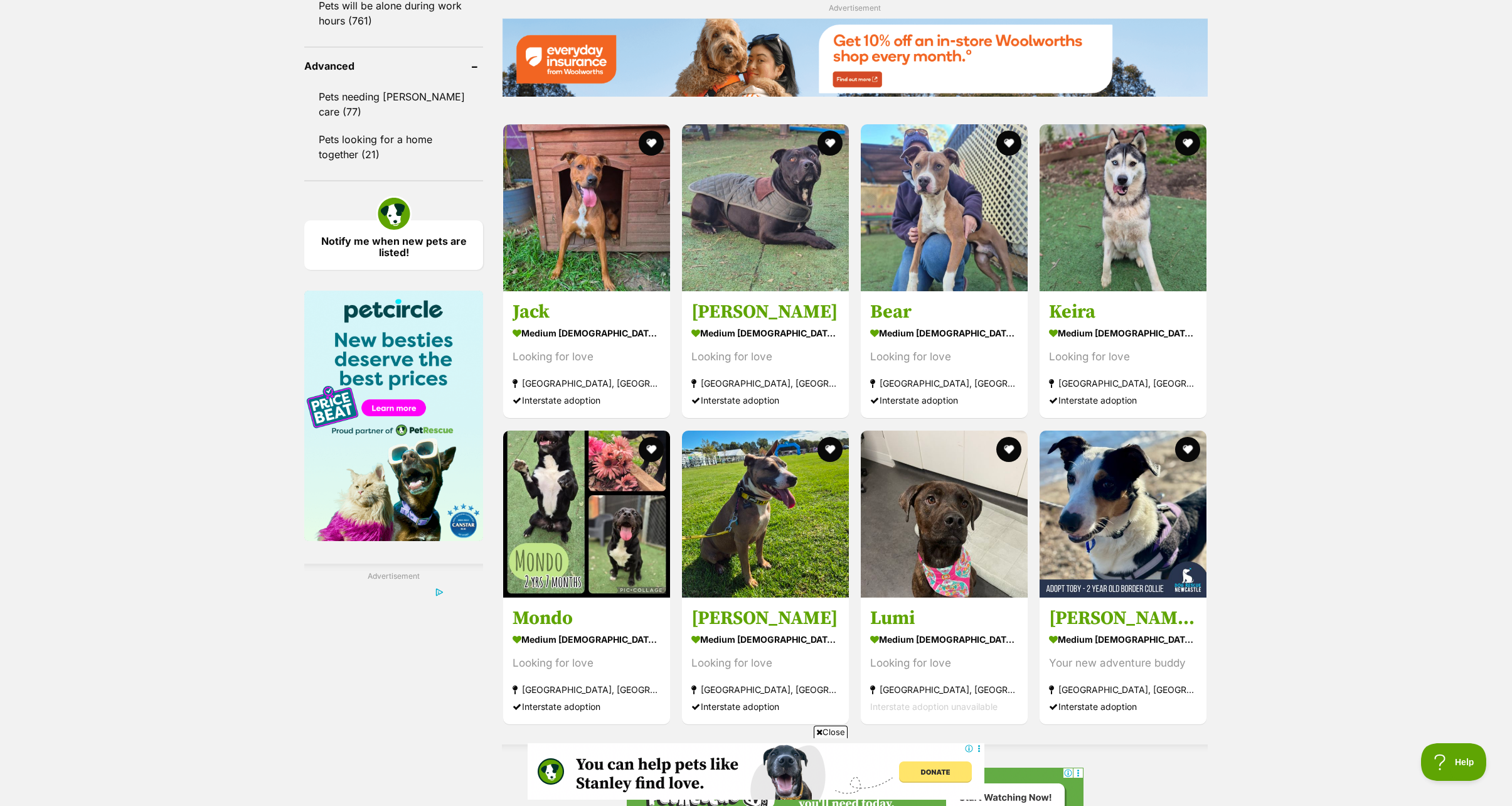
scroll to position [1883, 0]
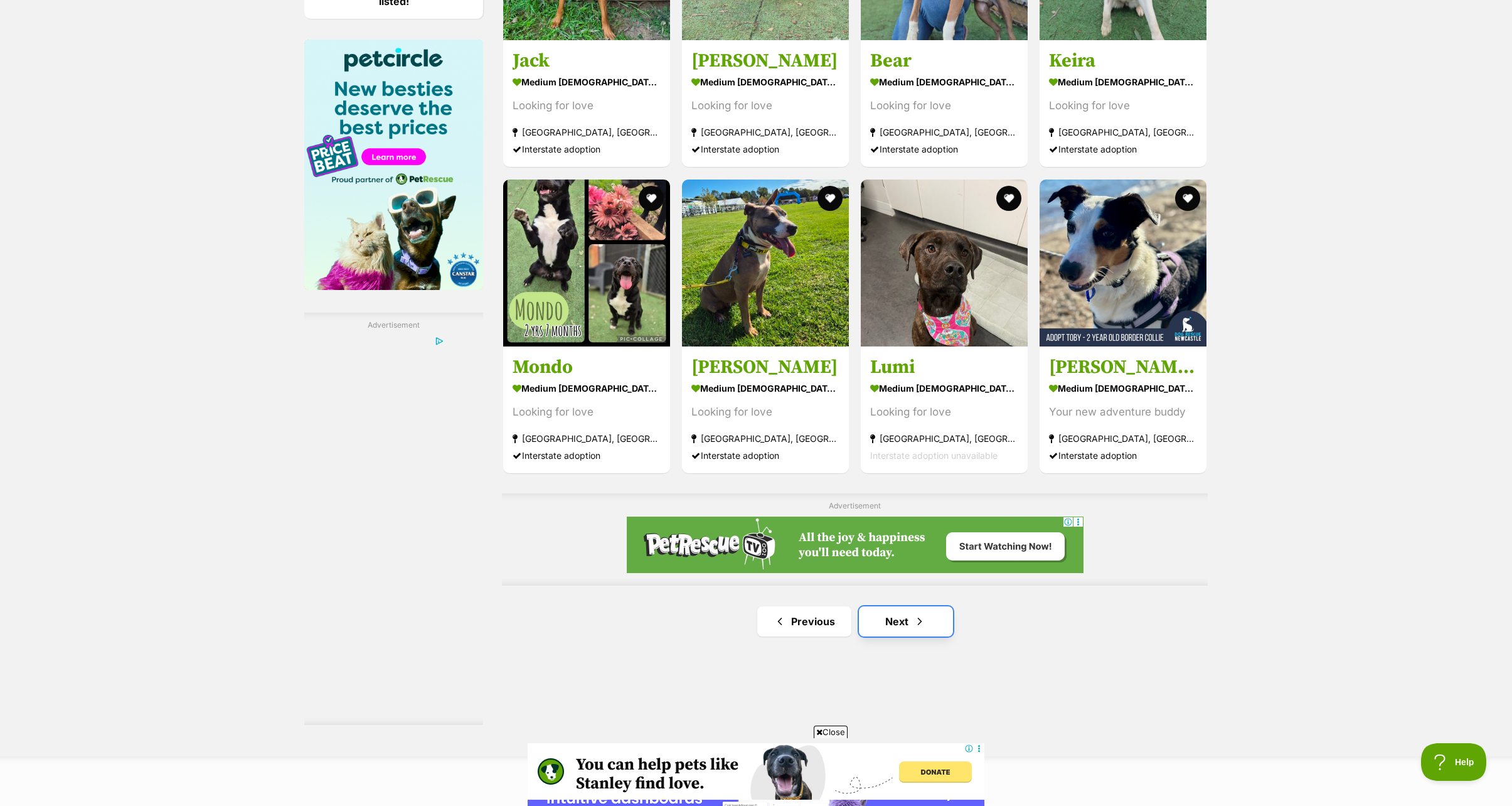
drag, startPoint x: 897, startPoint y: 626, endPoint x: 907, endPoint y: 612, distance: 17.2
click at [897, 626] on link "Next" at bounding box center [905, 621] width 94 height 30
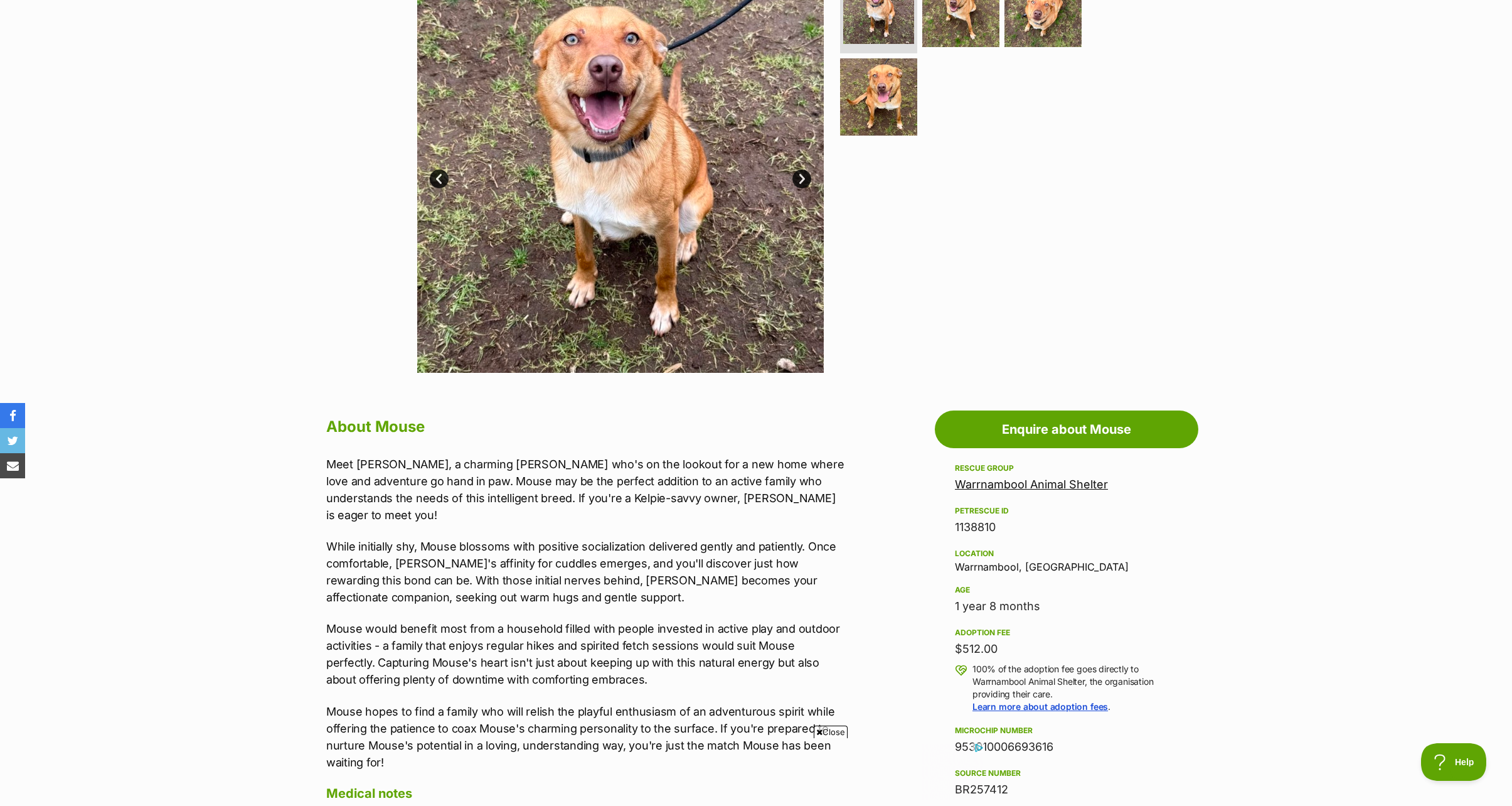
scroll to position [377, 0]
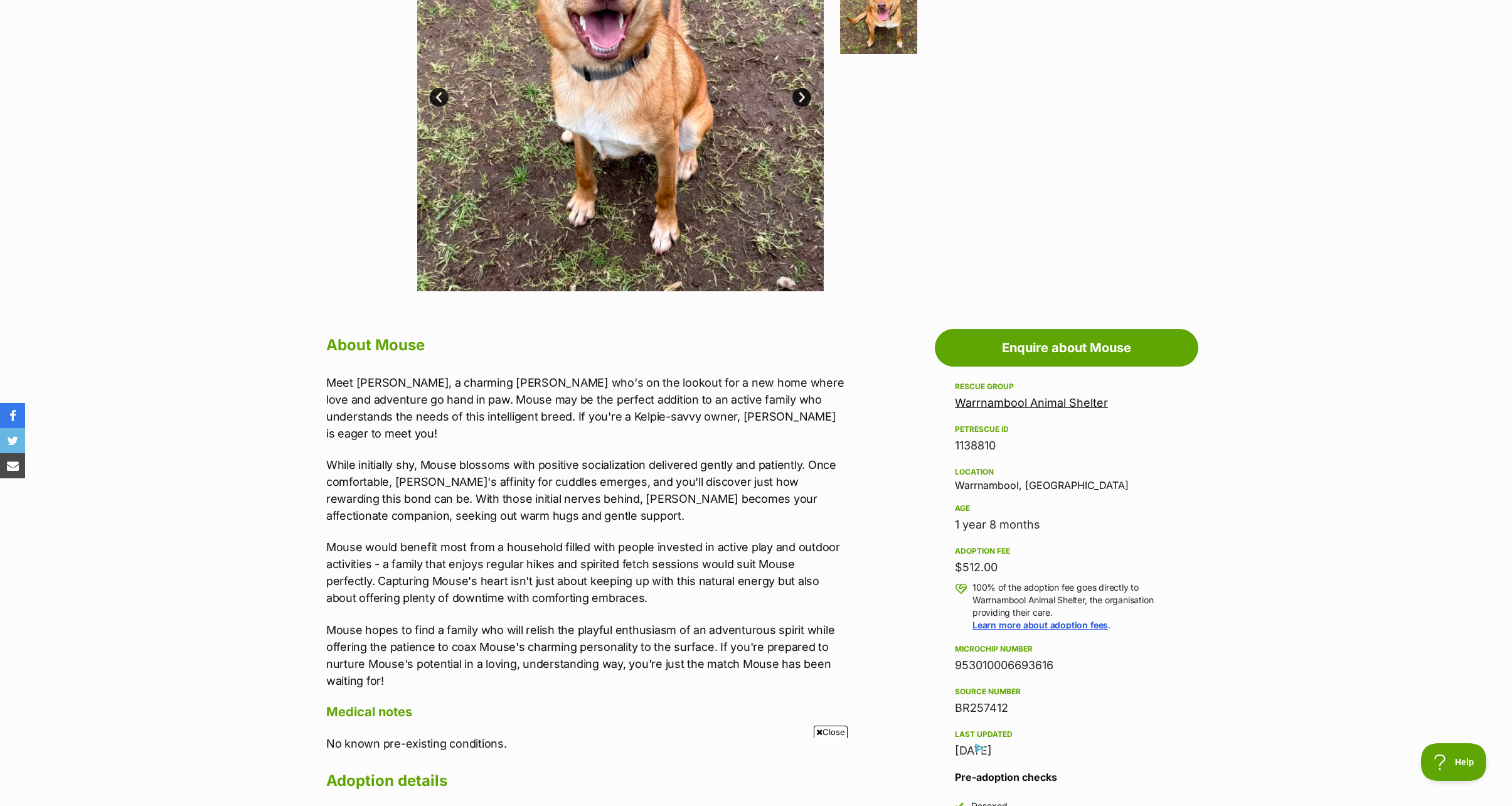
click at [828, 728] on span "Close" at bounding box center [831, 732] width 34 height 13
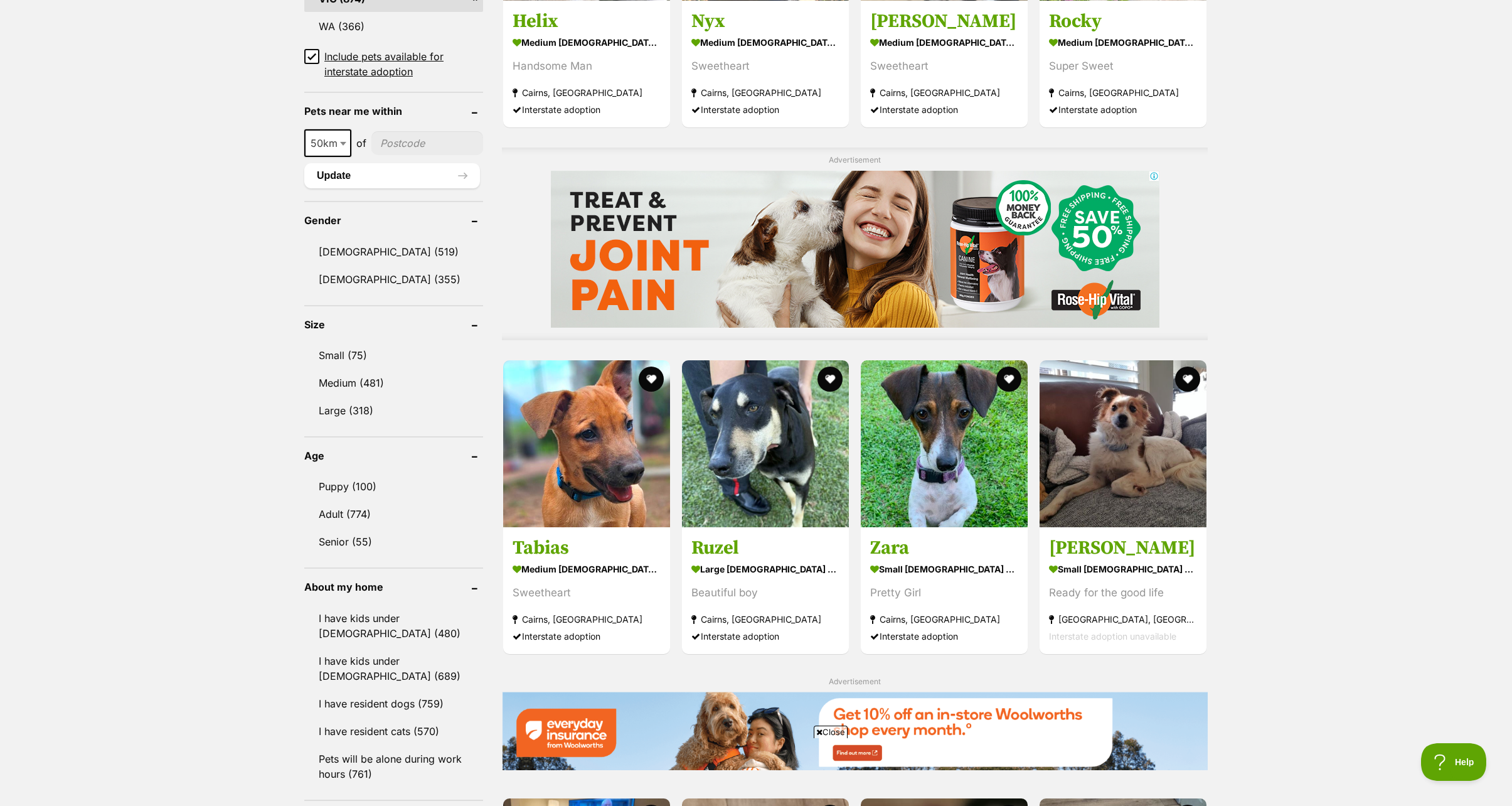
click at [1319, 573] on div "Displaying 61 to 80 of 874 pets Clear all 3 filters Show 20 40 60 pets per page…" at bounding box center [756, 594] width 1512 height 2331
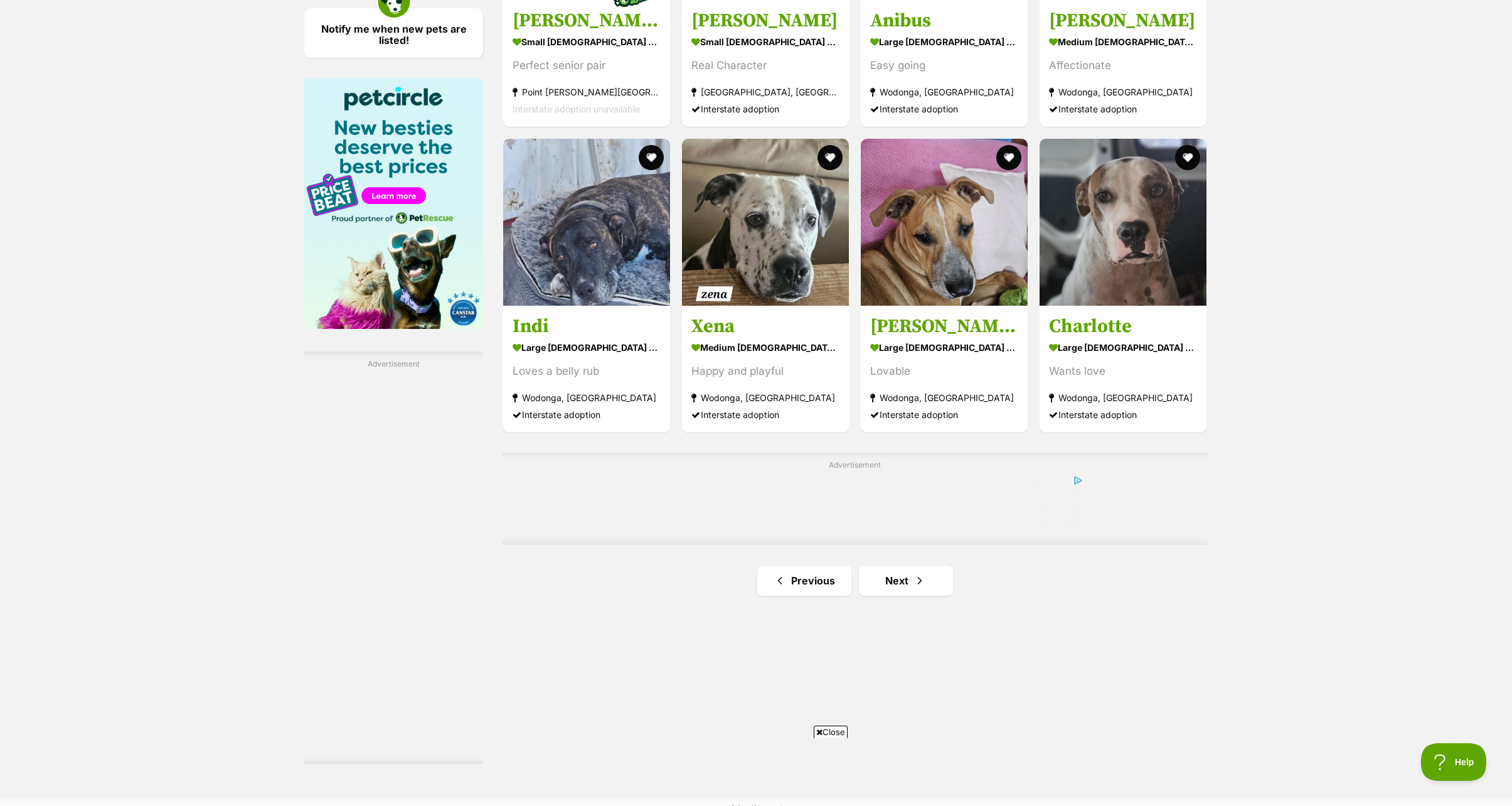
scroll to position [1883, 0]
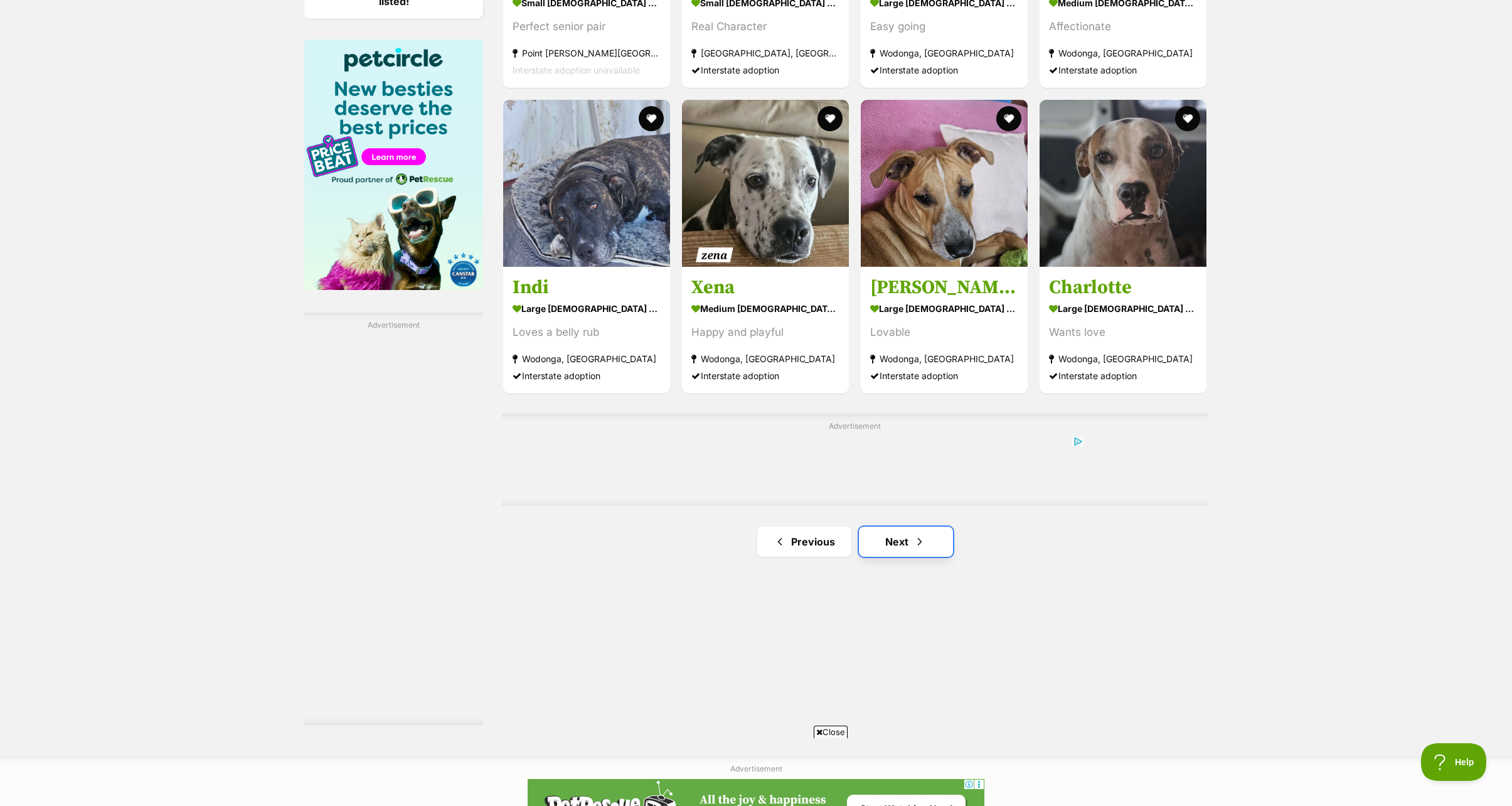
click at [907, 544] on link "Next" at bounding box center [905, 542] width 94 height 30
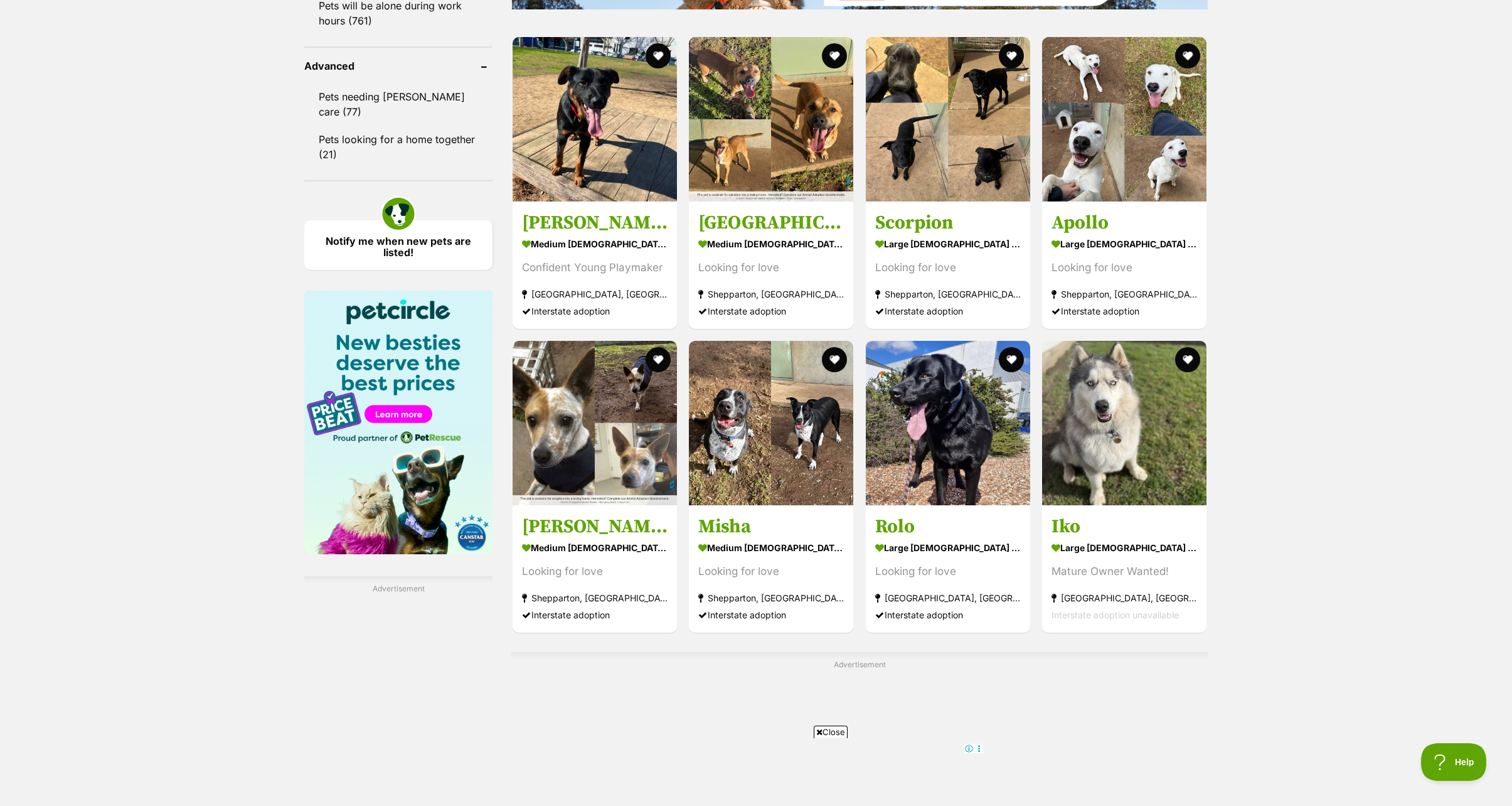
scroll to position [1883, 0]
